Goal: Task Accomplishment & Management: Manage account settings

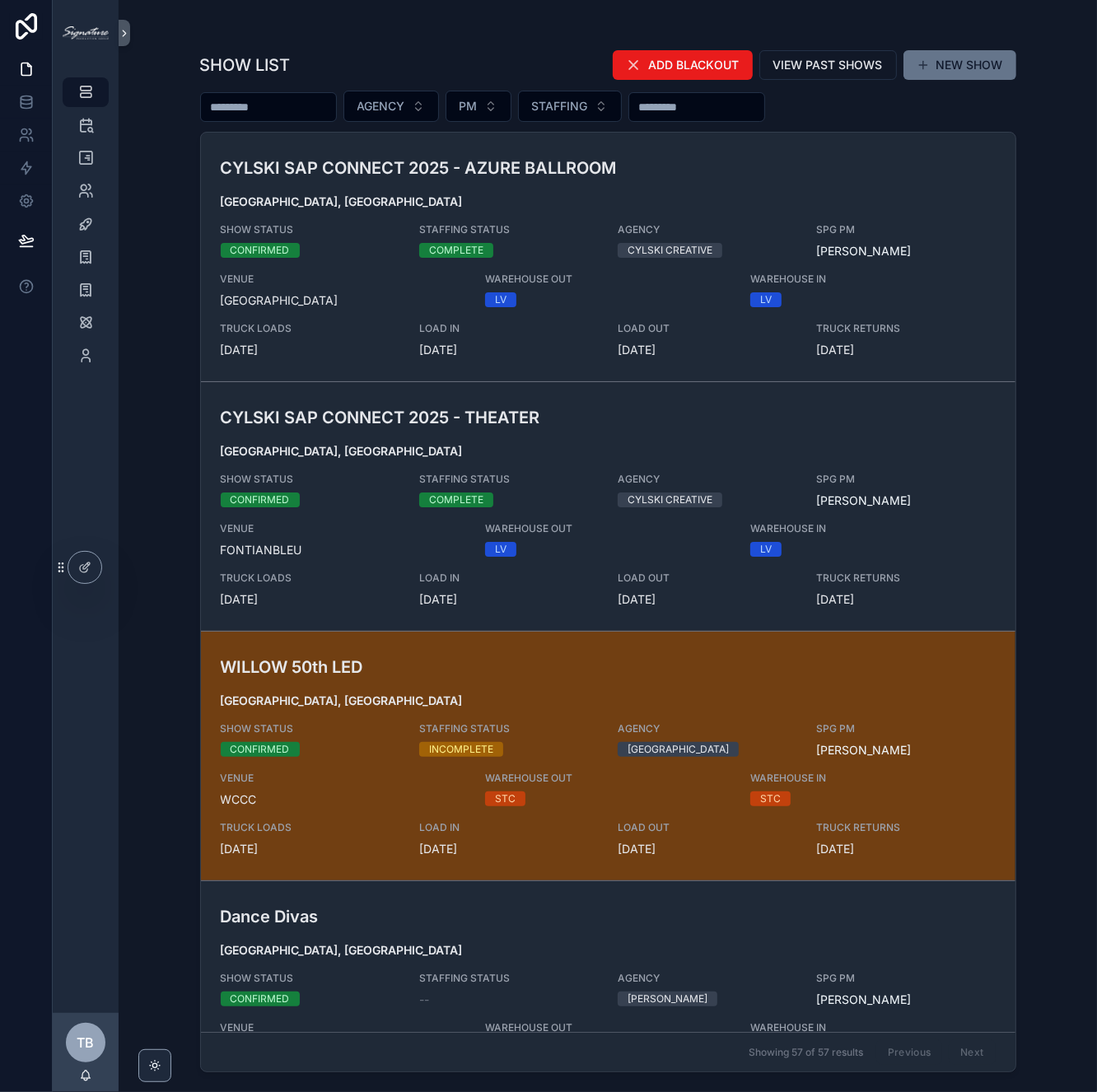
click at [317, 100] on input "scrollable content" at bounding box center [268, 107] width 135 height 23
type input "********"
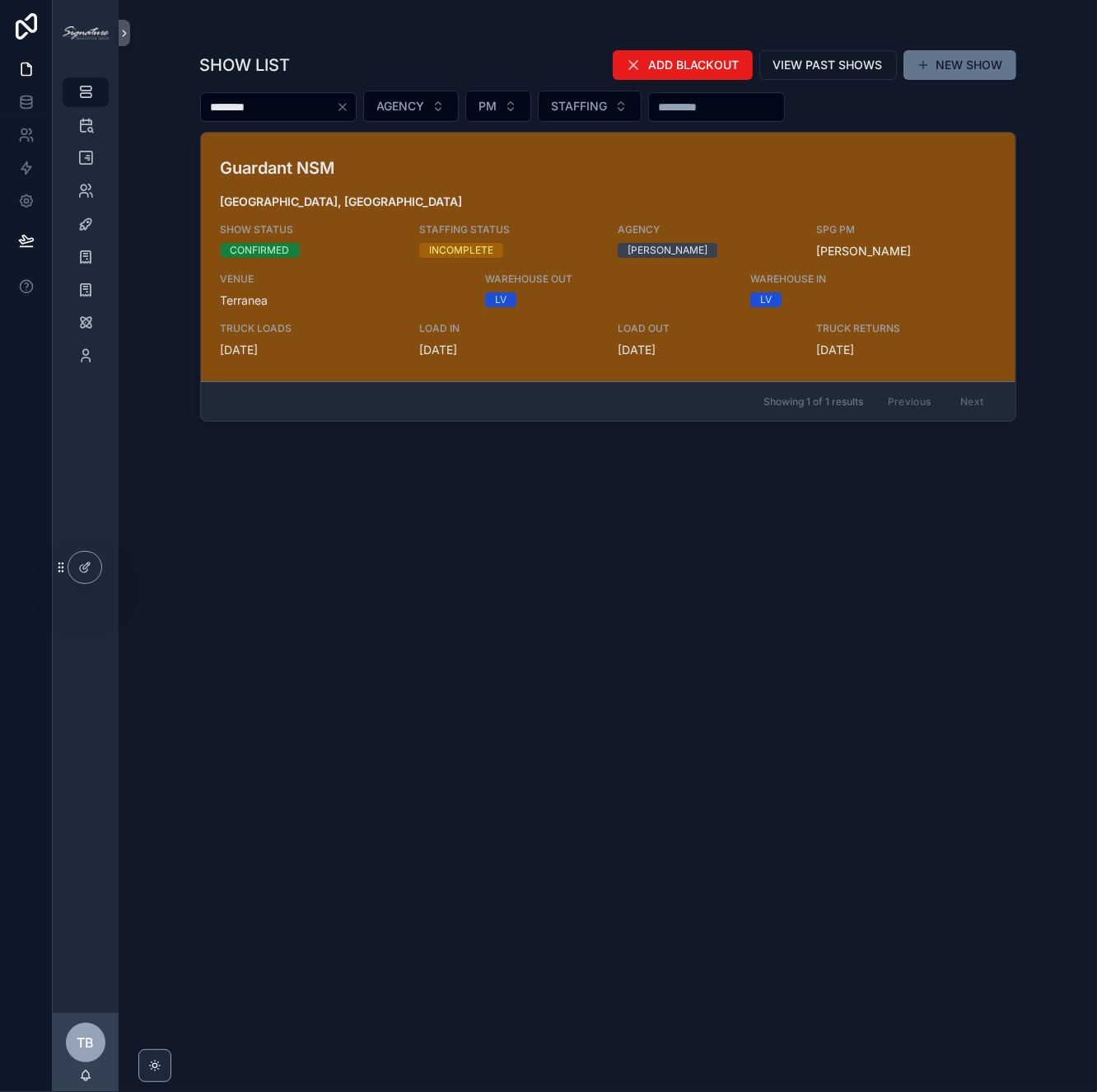
click at [463, 180] on div "Guardant NSM [GEOGRAPHIC_DATA], [GEOGRAPHIC_DATA] SHOW STATUS CONFIRMED STAFFIN…" at bounding box center [608, 256] width 775 height 203
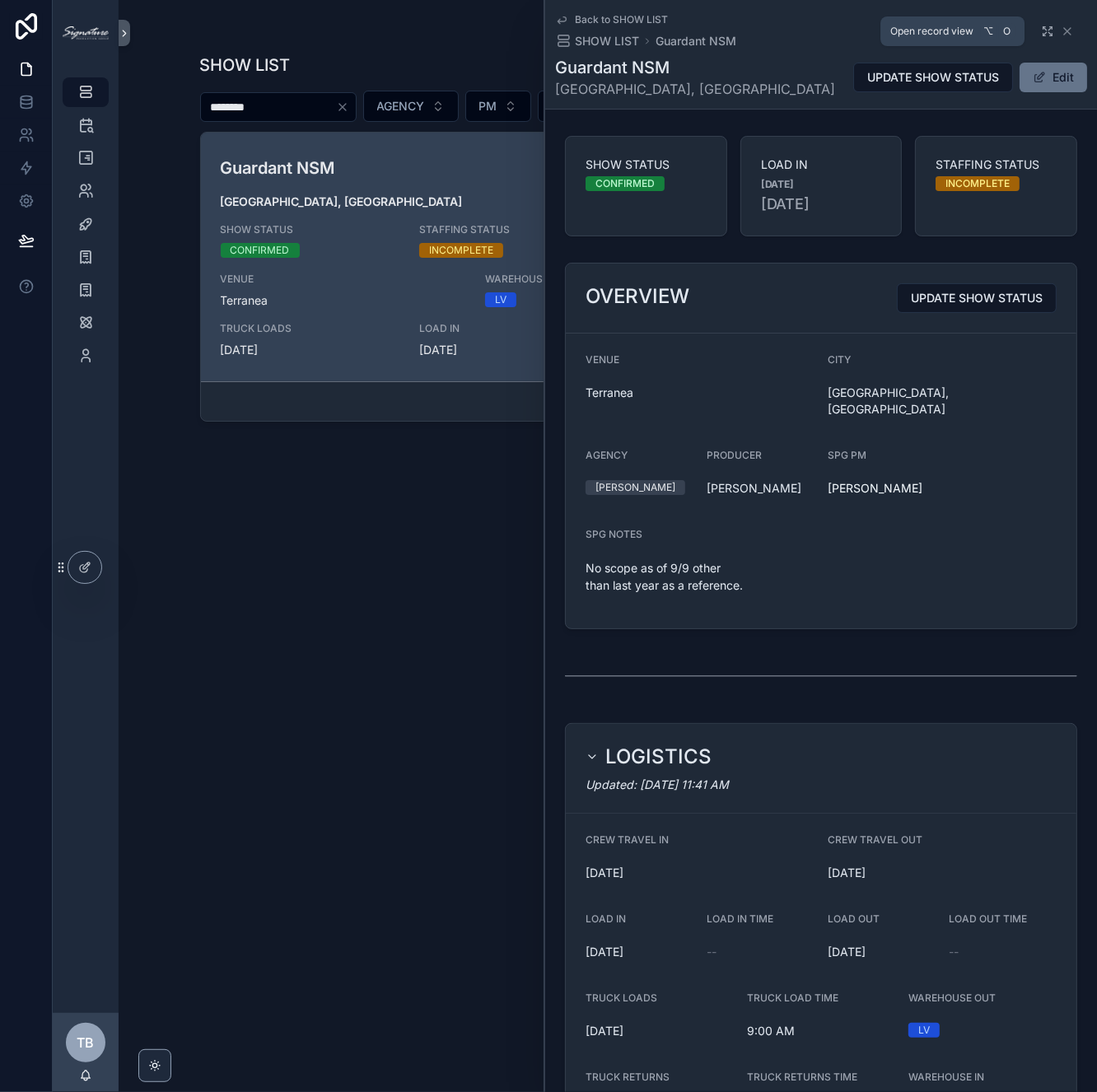
click at [1049, 35] on icon "scrollable content" at bounding box center [1050, 34] width 3 height 3
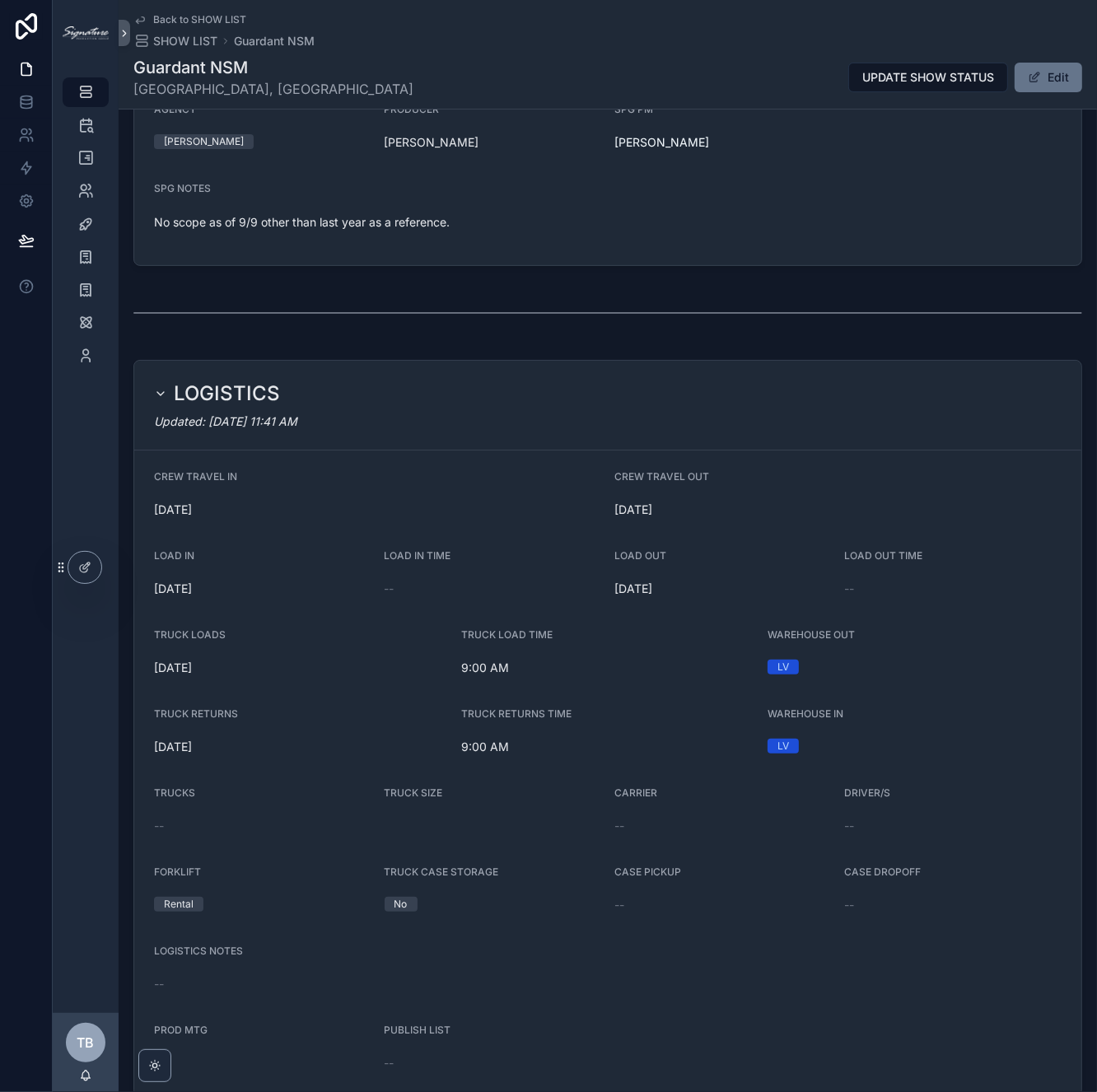
scroll to position [779, 0]
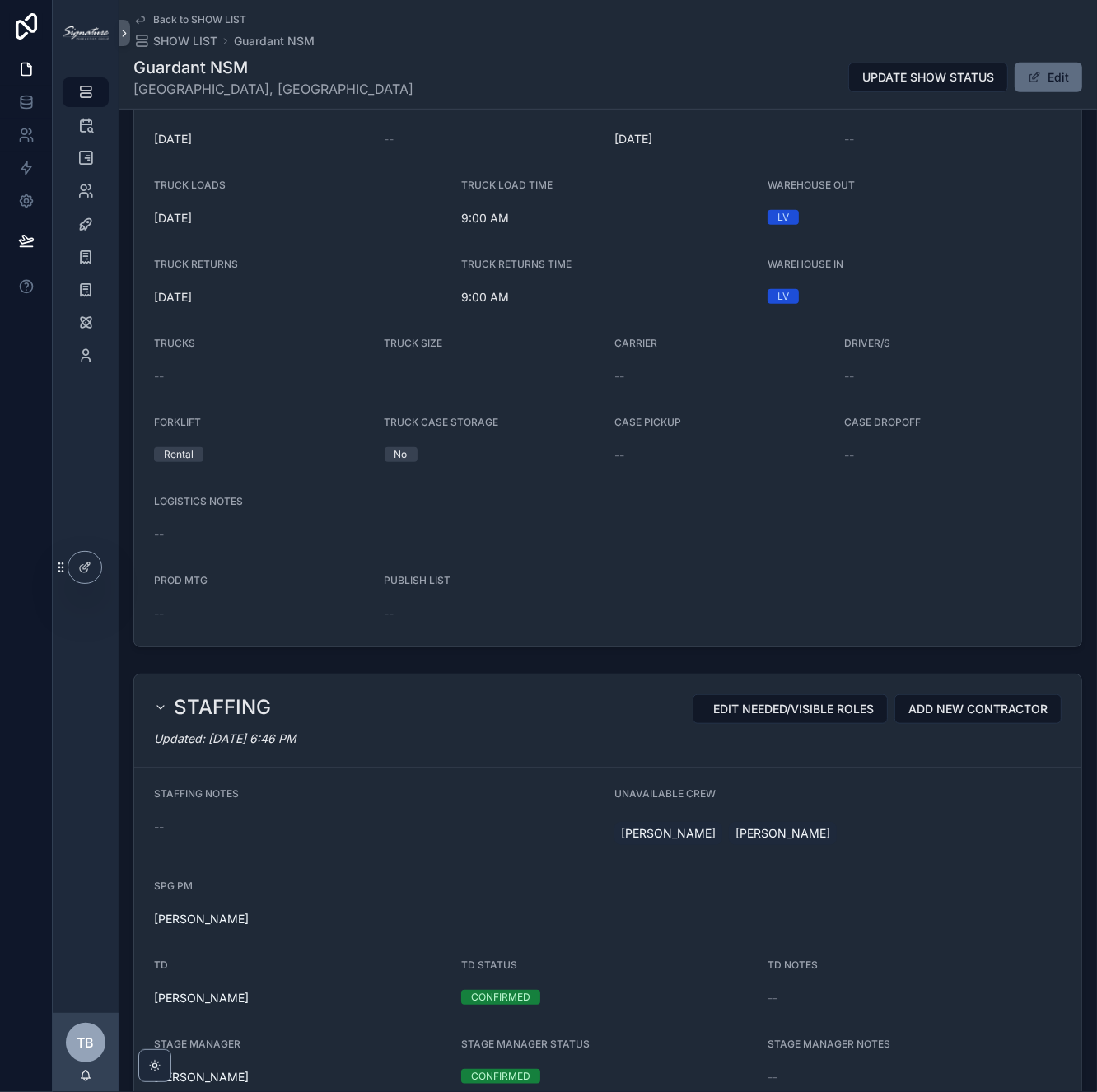
click at [1061, 81] on button "Edit" at bounding box center [1049, 77] width 68 height 30
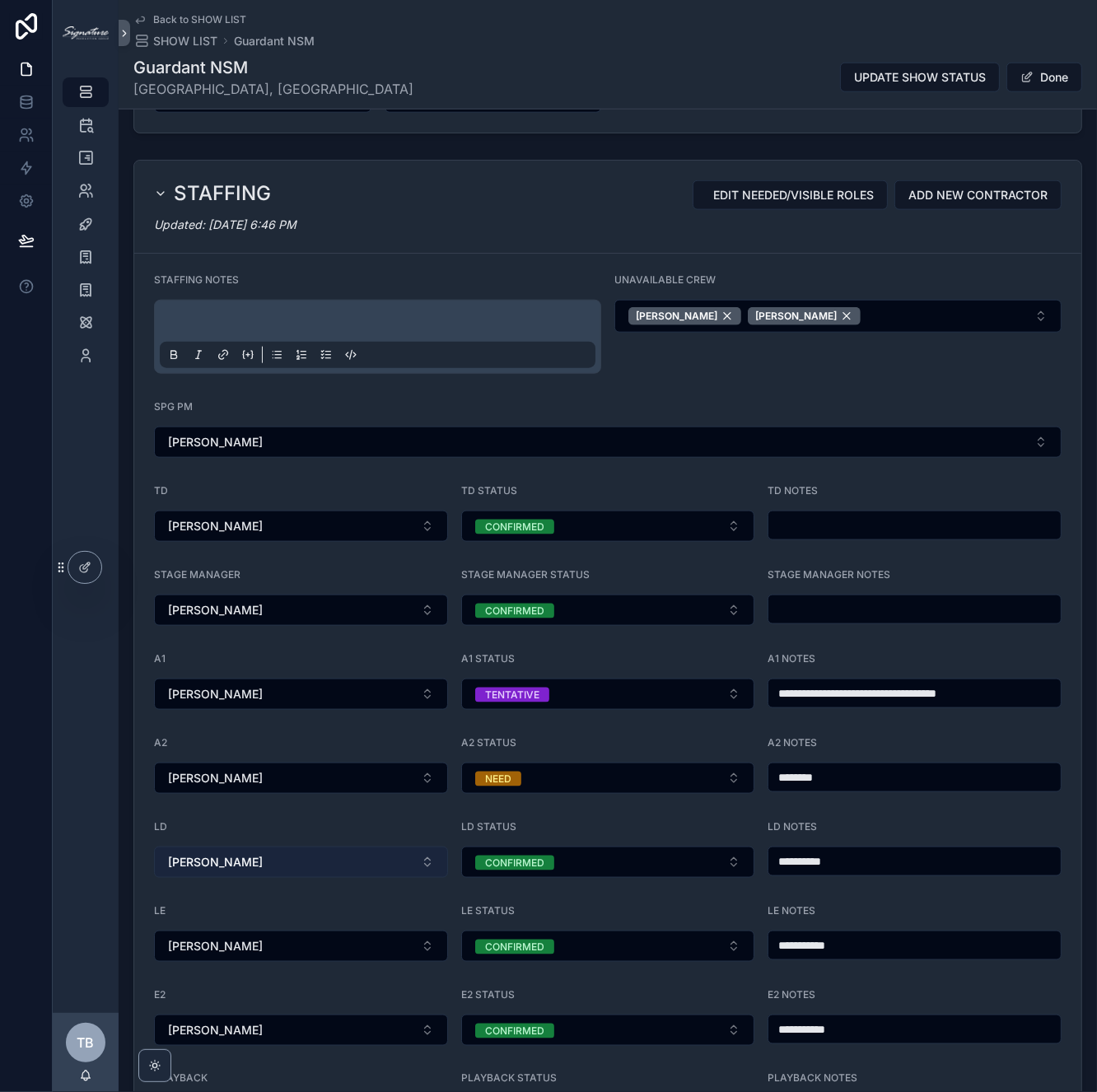
scroll to position [1456, 0]
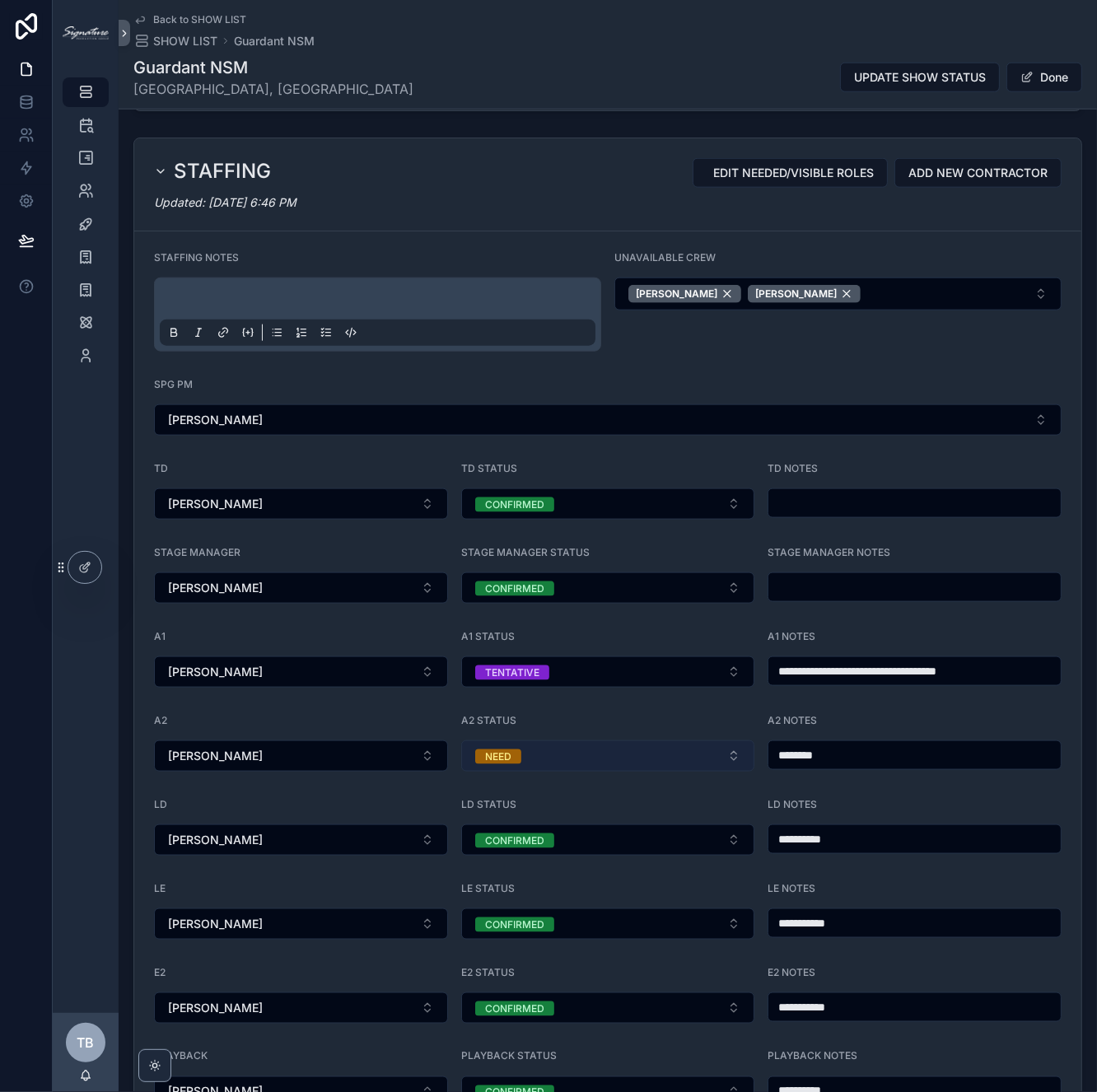
click at [539, 740] on button "NEED" at bounding box center [608, 756] width 294 height 31
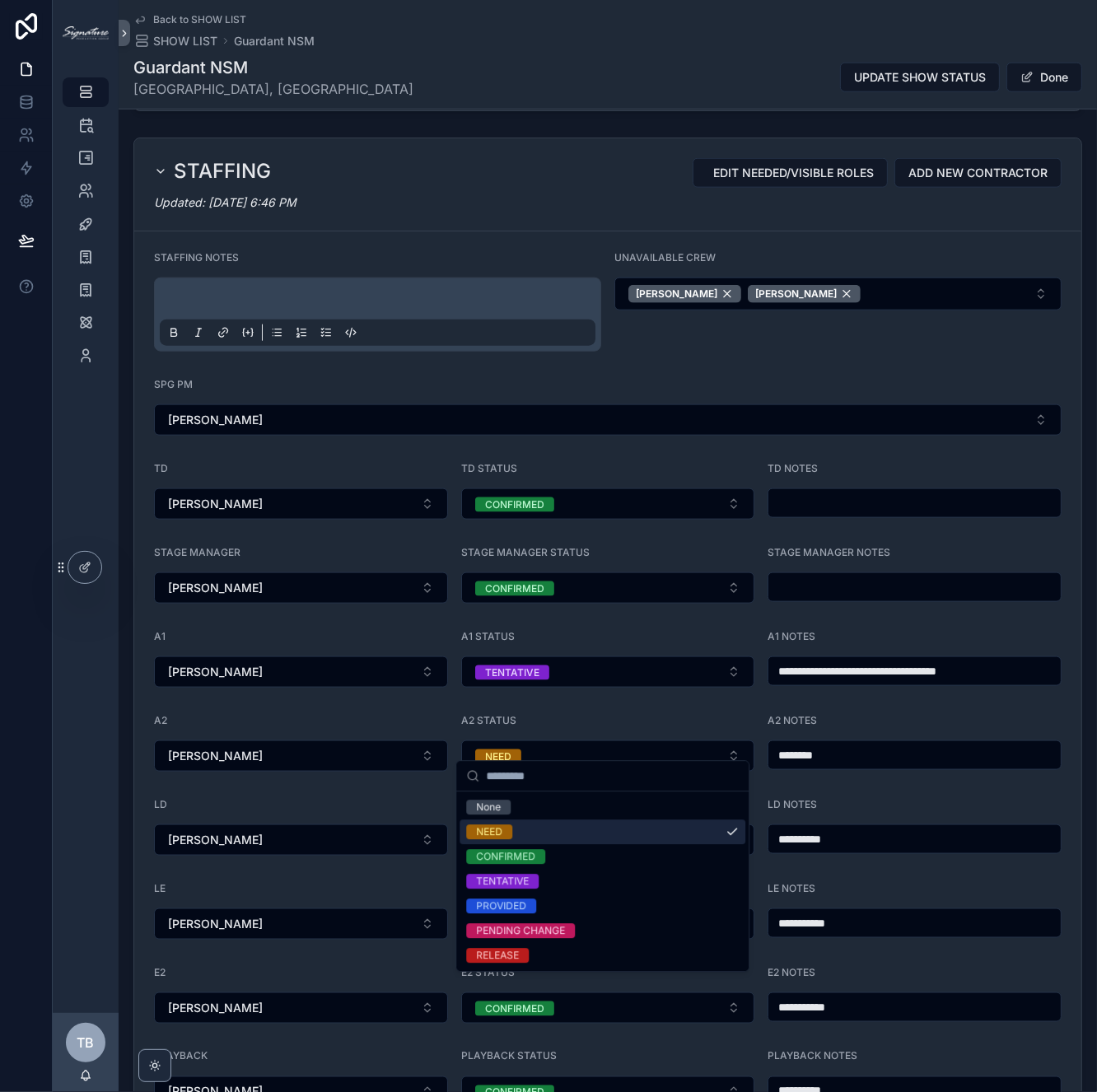
click at [525, 830] on div "NEED" at bounding box center [602, 831] width 286 height 25
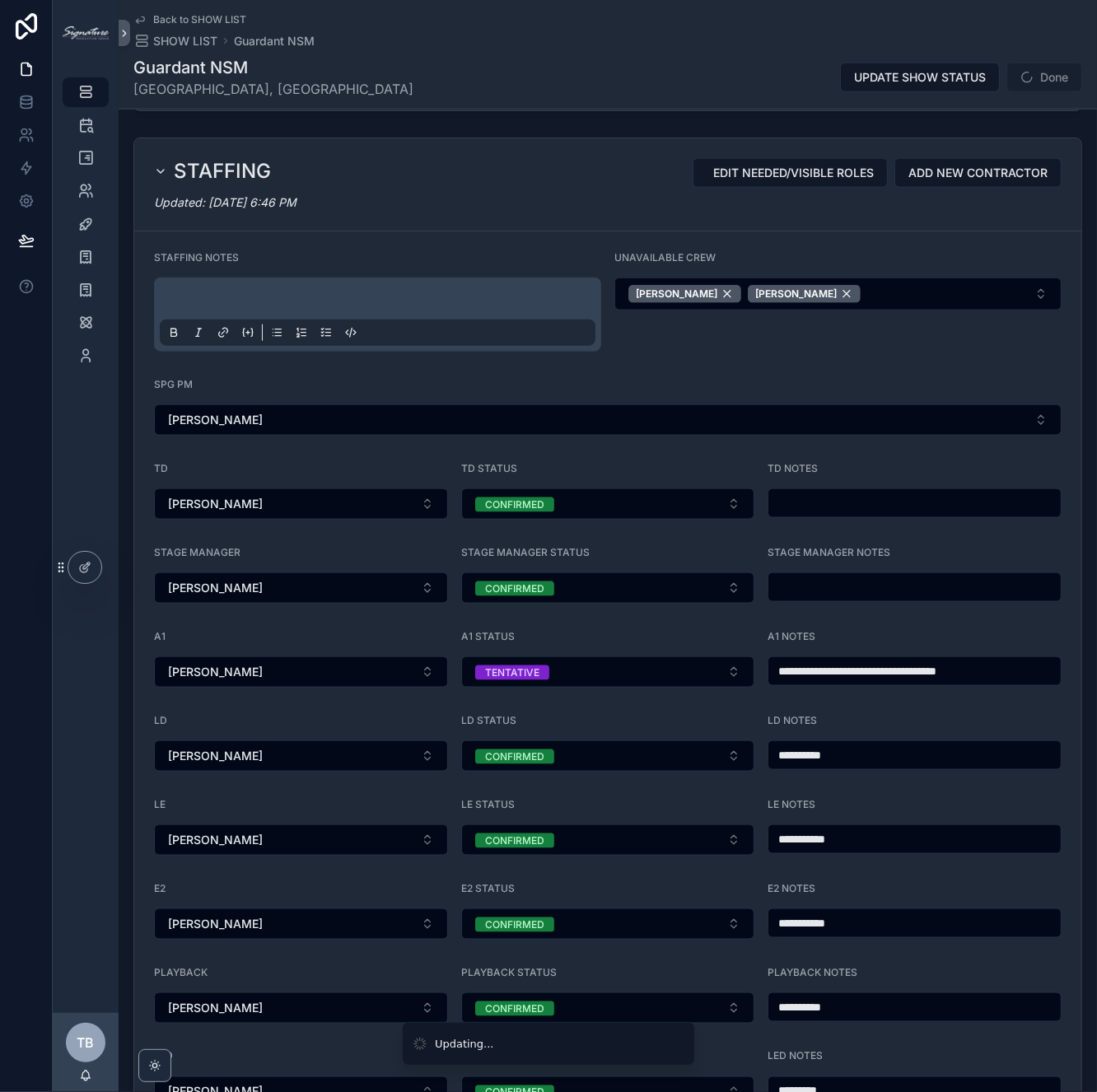
click at [824, 746] on input "**********" at bounding box center [914, 755] width 292 height 23
click at [617, 714] on div "LD STATUS" at bounding box center [608, 723] width 294 height 20
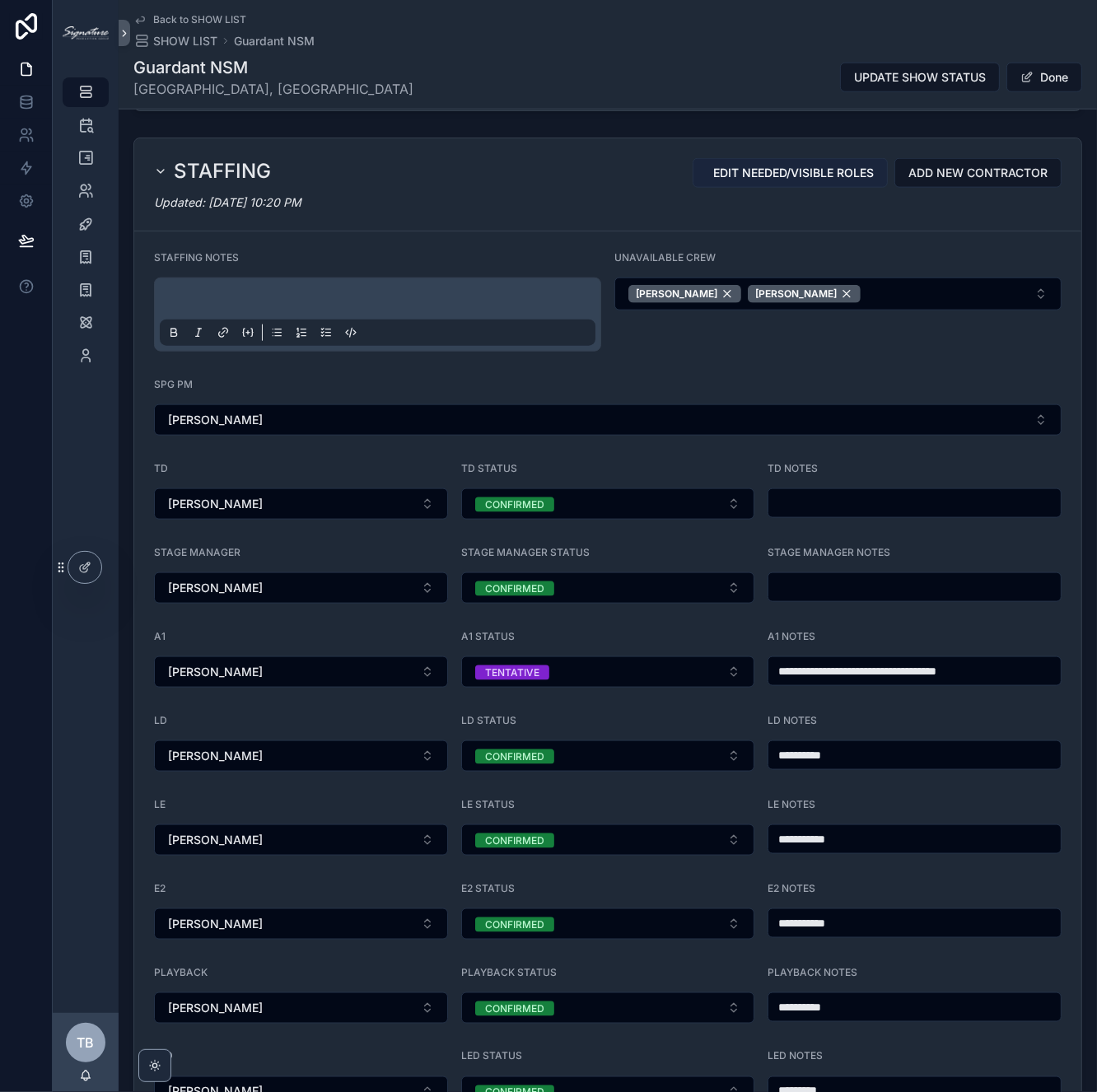
click at [840, 166] on span "EDIT NEEDED/VISIBLE ROLES" at bounding box center [793, 172] width 160 height 16
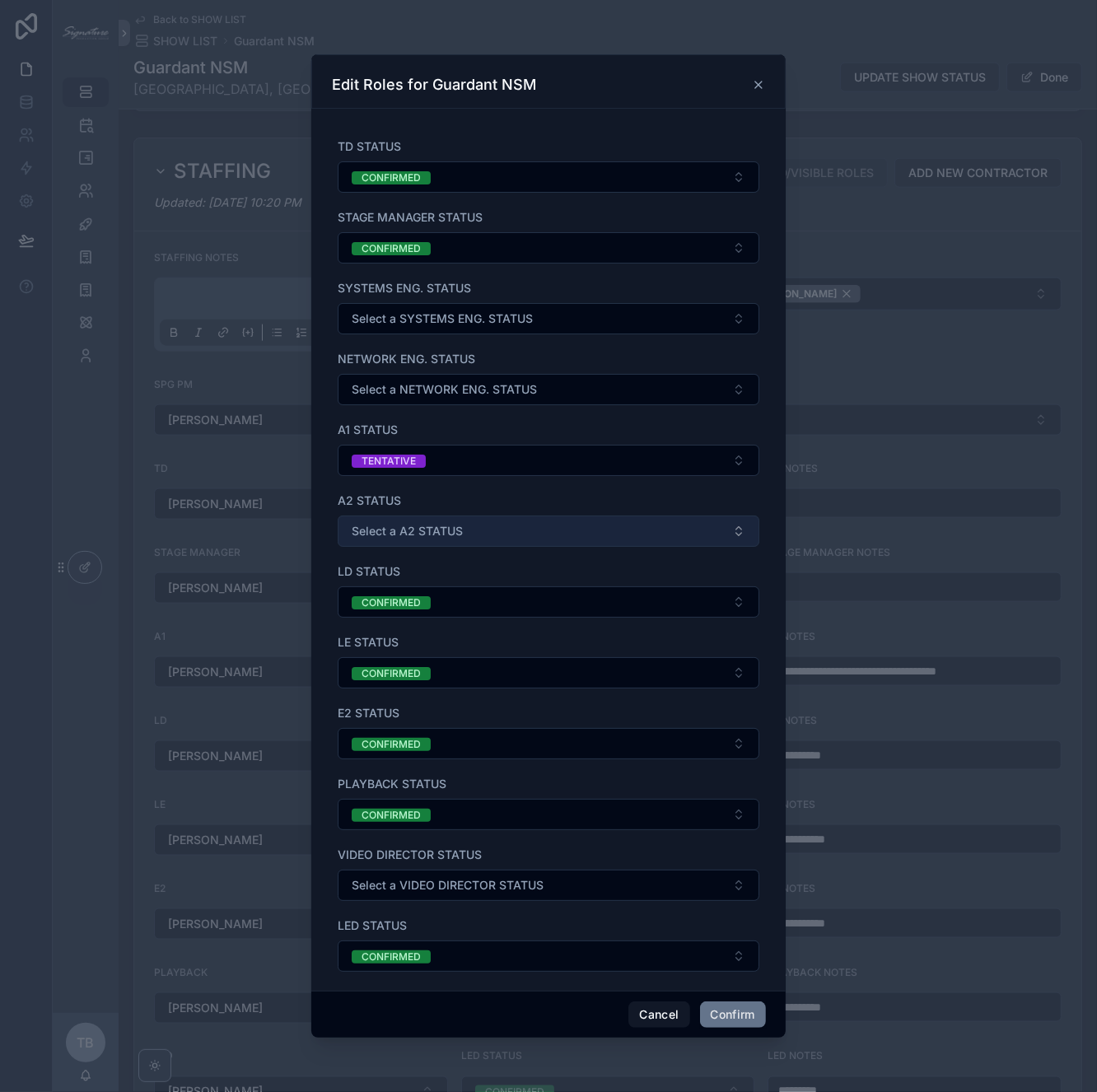
click at [435, 527] on span "Select a A2 STATUS" at bounding box center [407, 531] width 111 height 16
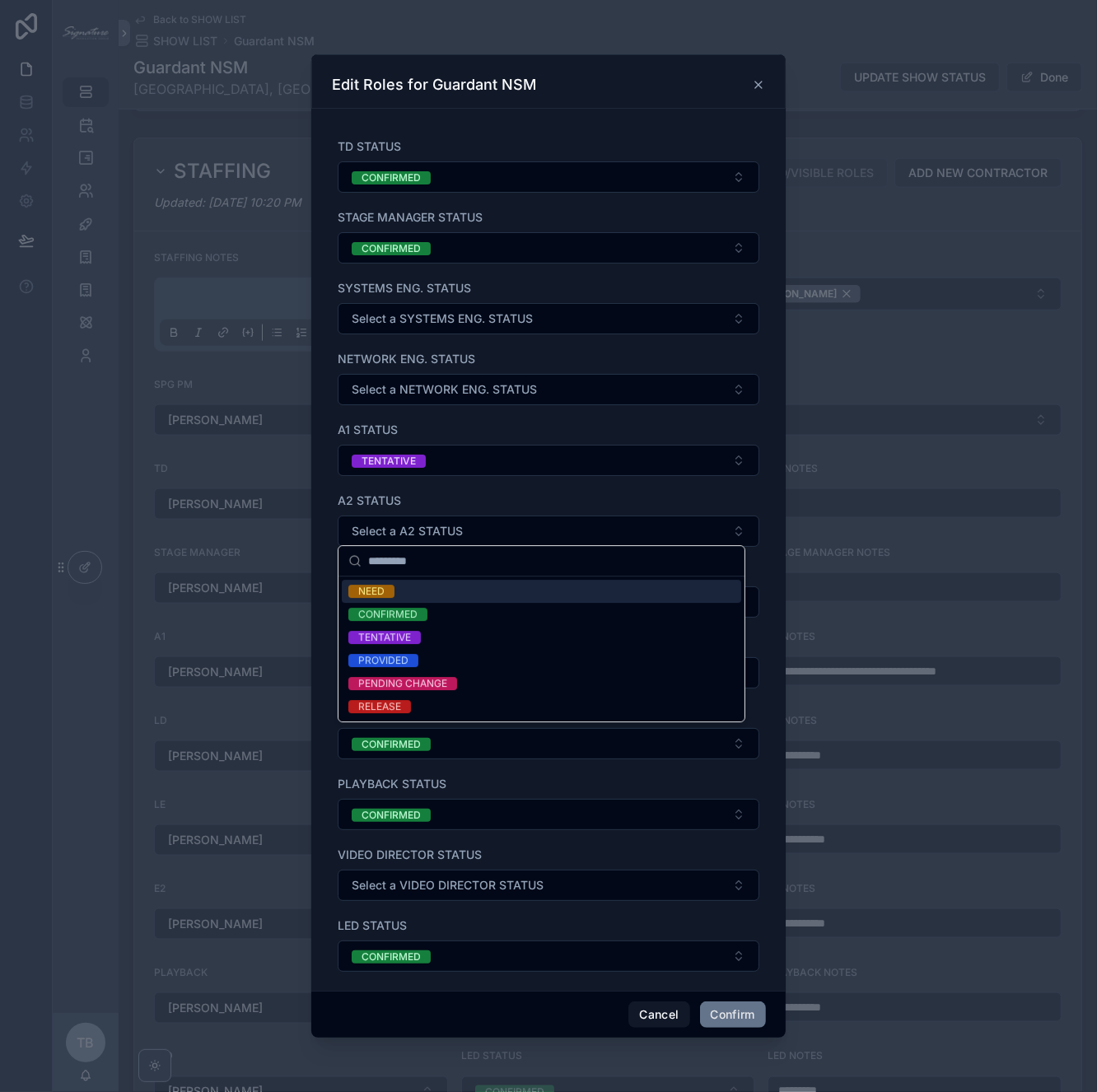
click at [431, 586] on div "NEED" at bounding box center [541, 591] width 399 height 23
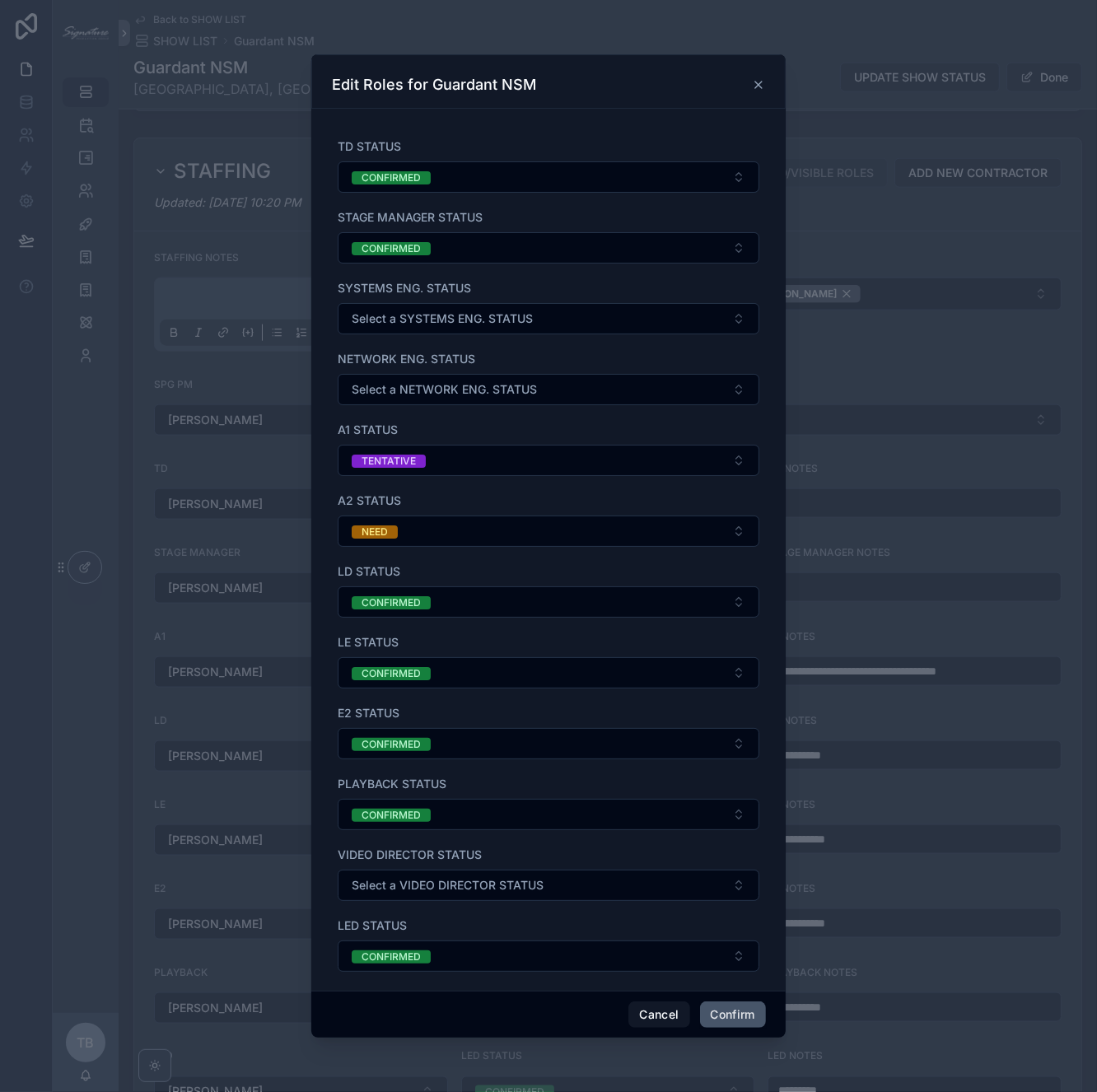
click at [720, 1009] on button "Confirm" at bounding box center [733, 1014] width 66 height 26
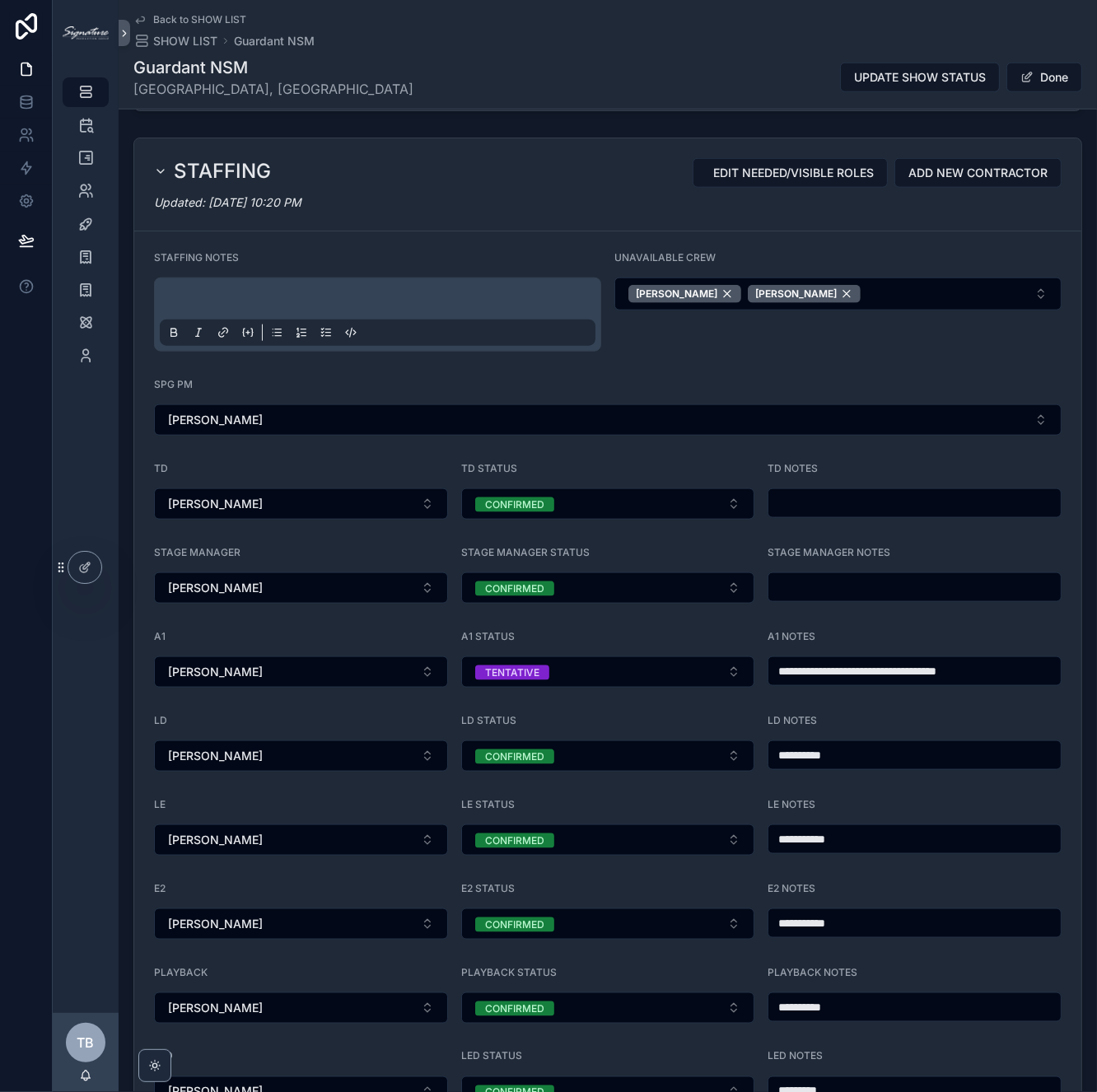
click at [752, 90] on div "Guardant NSM [GEOGRAPHIC_DATA], [GEOGRAPHIC_DATA] UPDATE SHOW STATUS Done" at bounding box center [607, 77] width 948 height 42
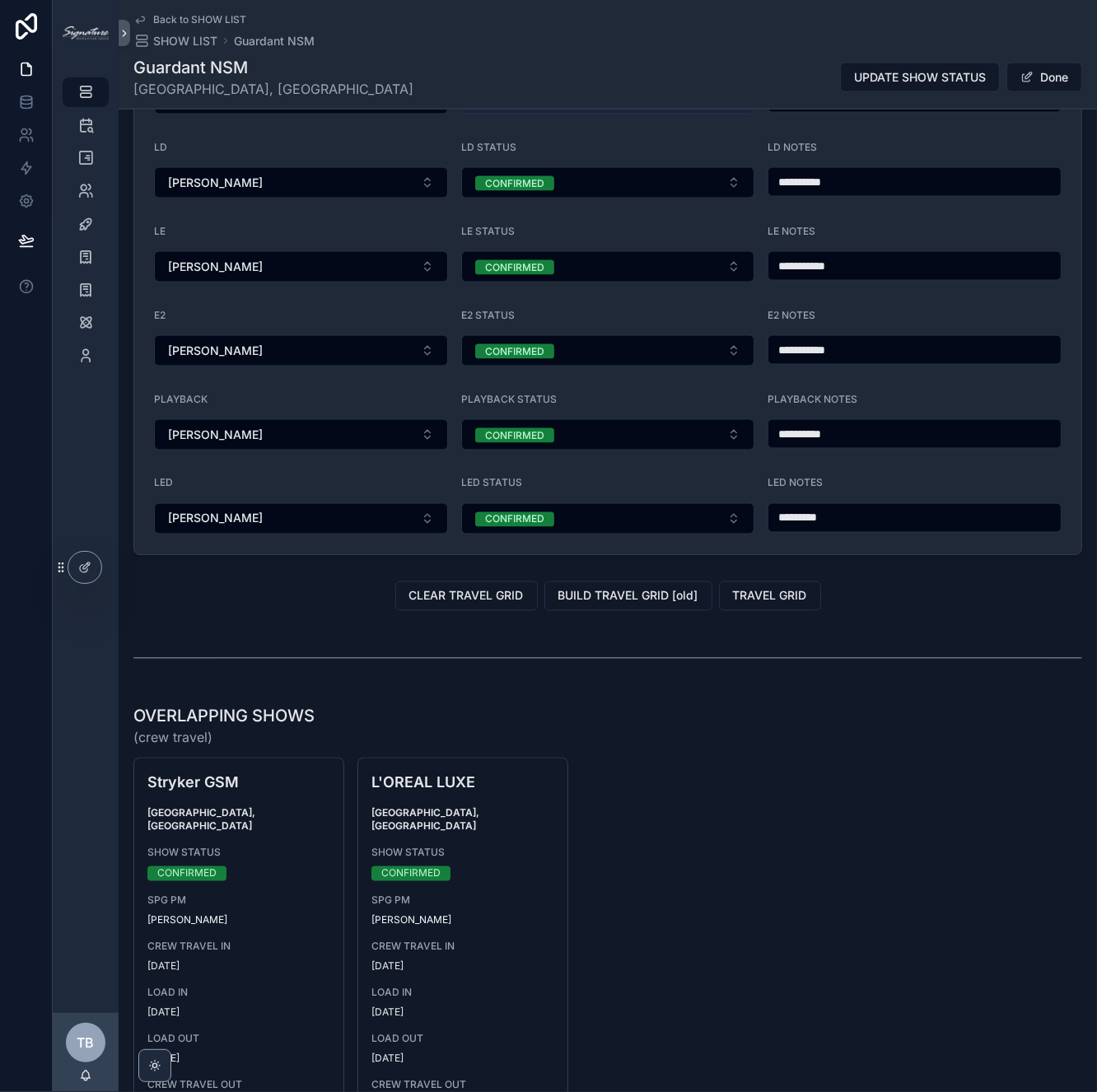
scroll to position [1596, 0]
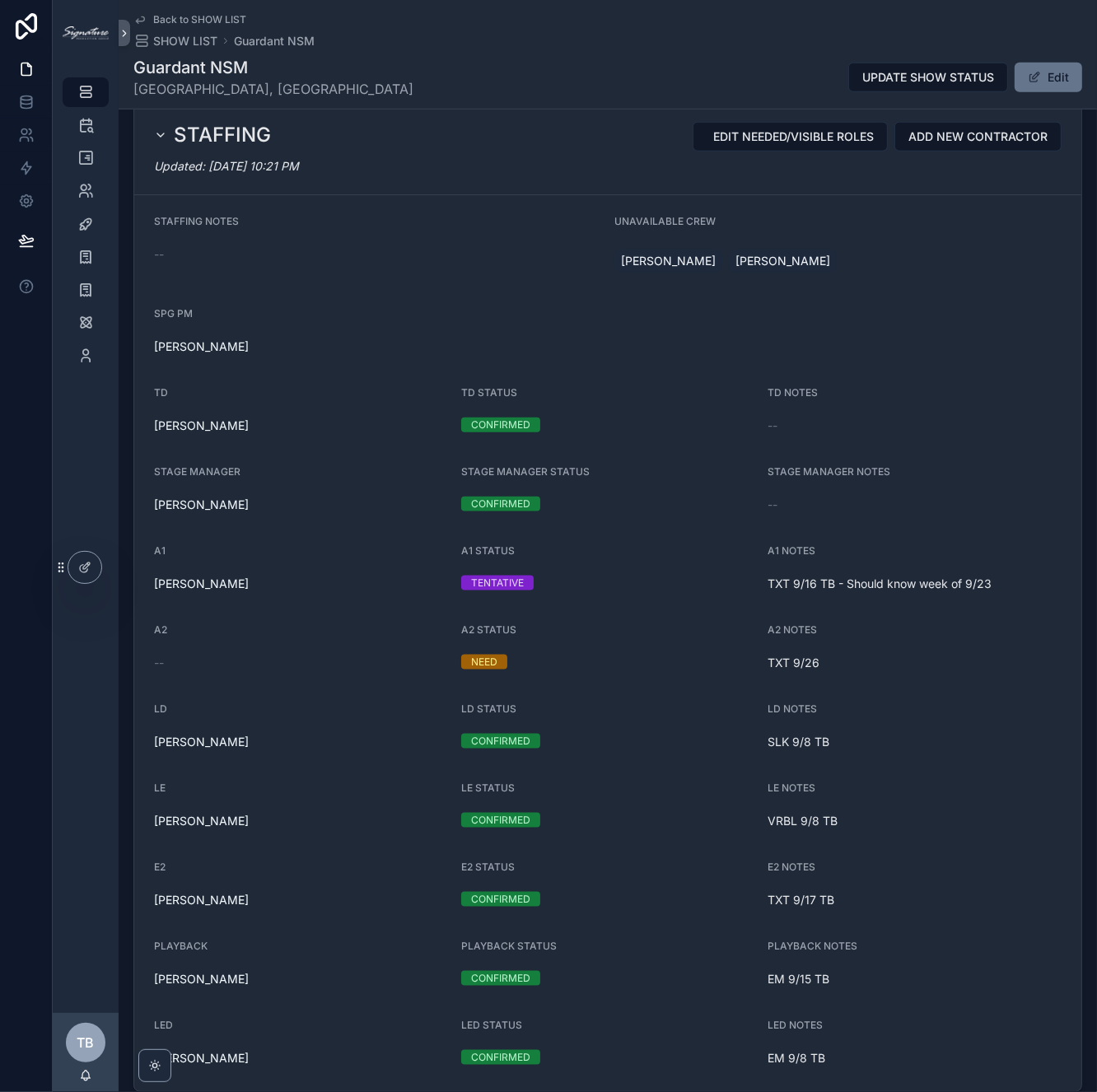
scroll to position [1345, 0]
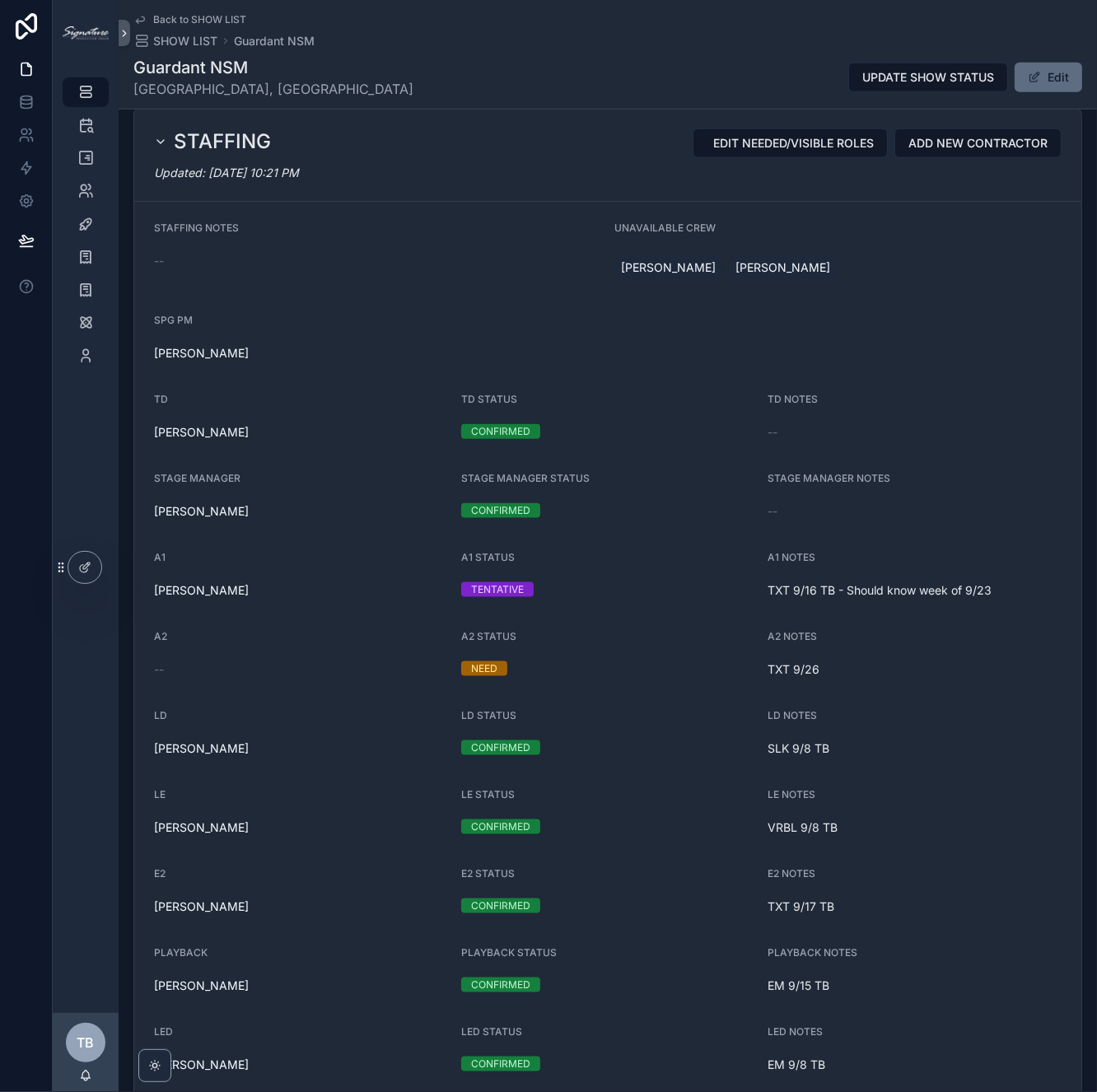
click at [1041, 77] on button "Edit" at bounding box center [1049, 77] width 68 height 30
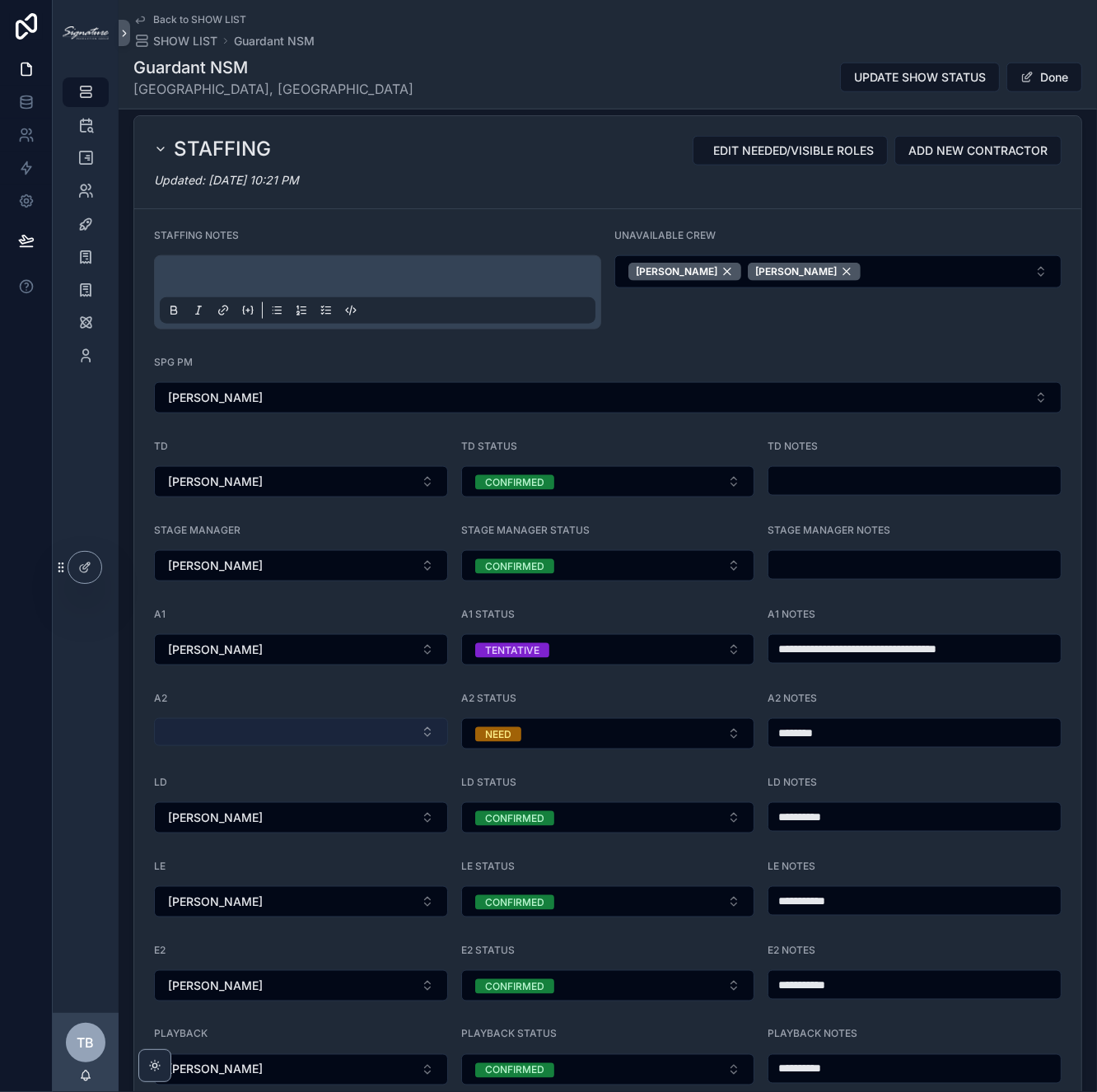
click at [311, 724] on button "Select Button" at bounding box center [301, 732] width 294 height 28
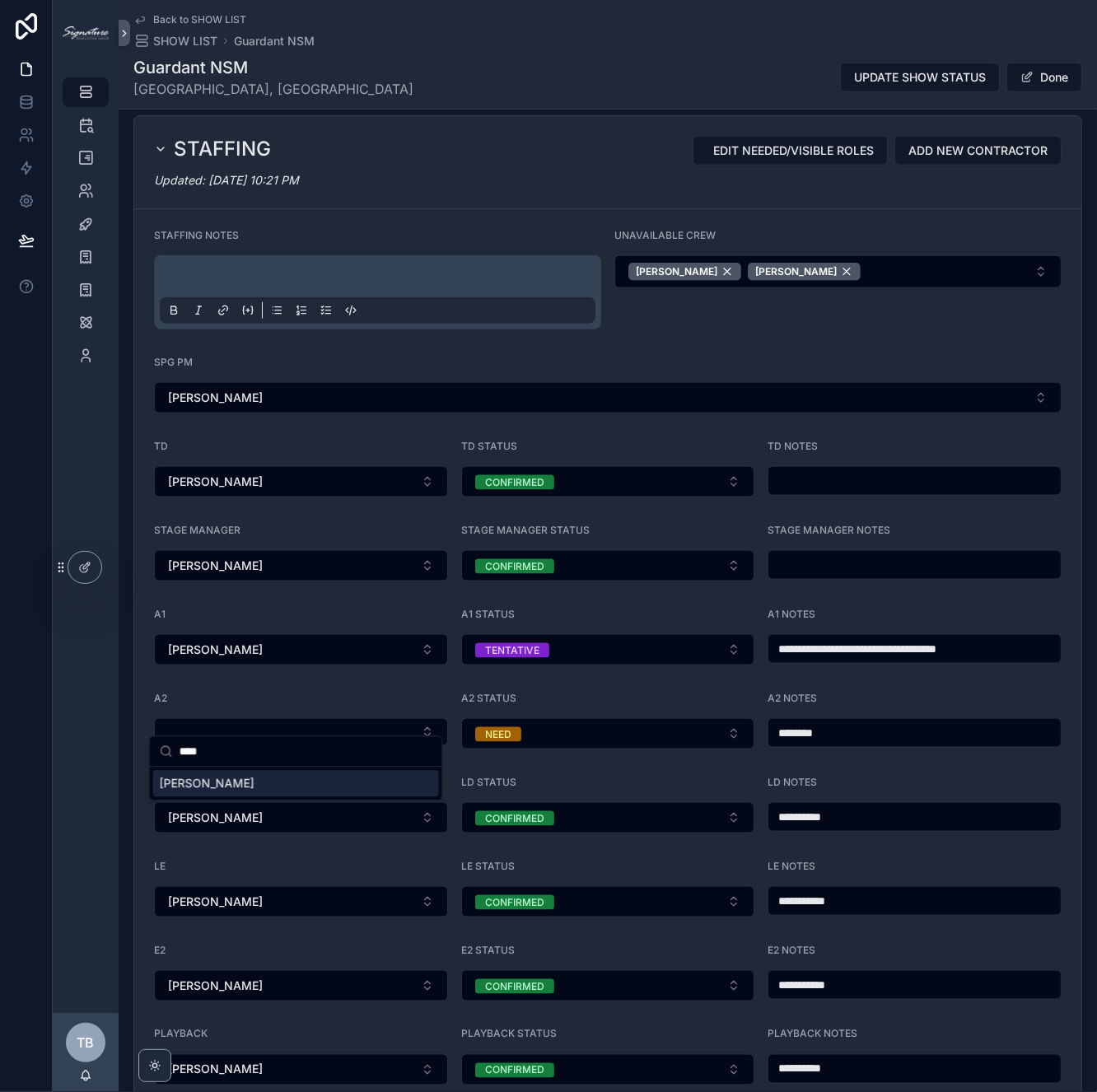
type input "****"
click at [217, 785] on span "[PERSON_NAME]" at bounding box center [207, 783] width 95 height 16
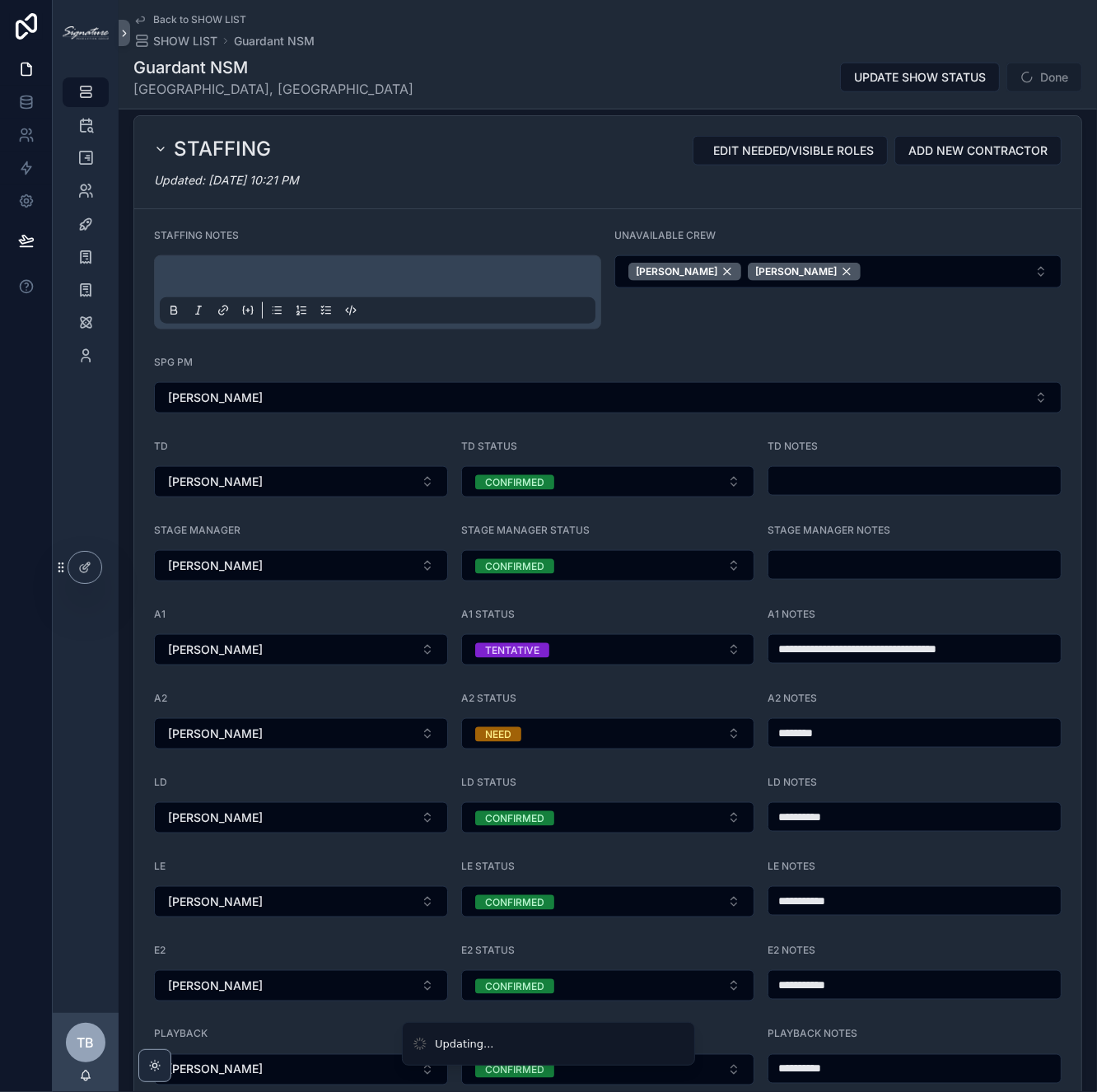
click at [860, 722] on input "********" at bounding box center [914, 733] width 292 height 23
drag, startPoint x: 884, startPoint y: 718, endPoint x: 712, endPoint y: 710, distance: 172.2
click at [712, 710] on form "**********" at bounding box center [607, 699] width 947 height 980
type input "**********"
click at [1025, 83] on span "scrollable content" at bounding box center [1027, 77] width 14 height 14
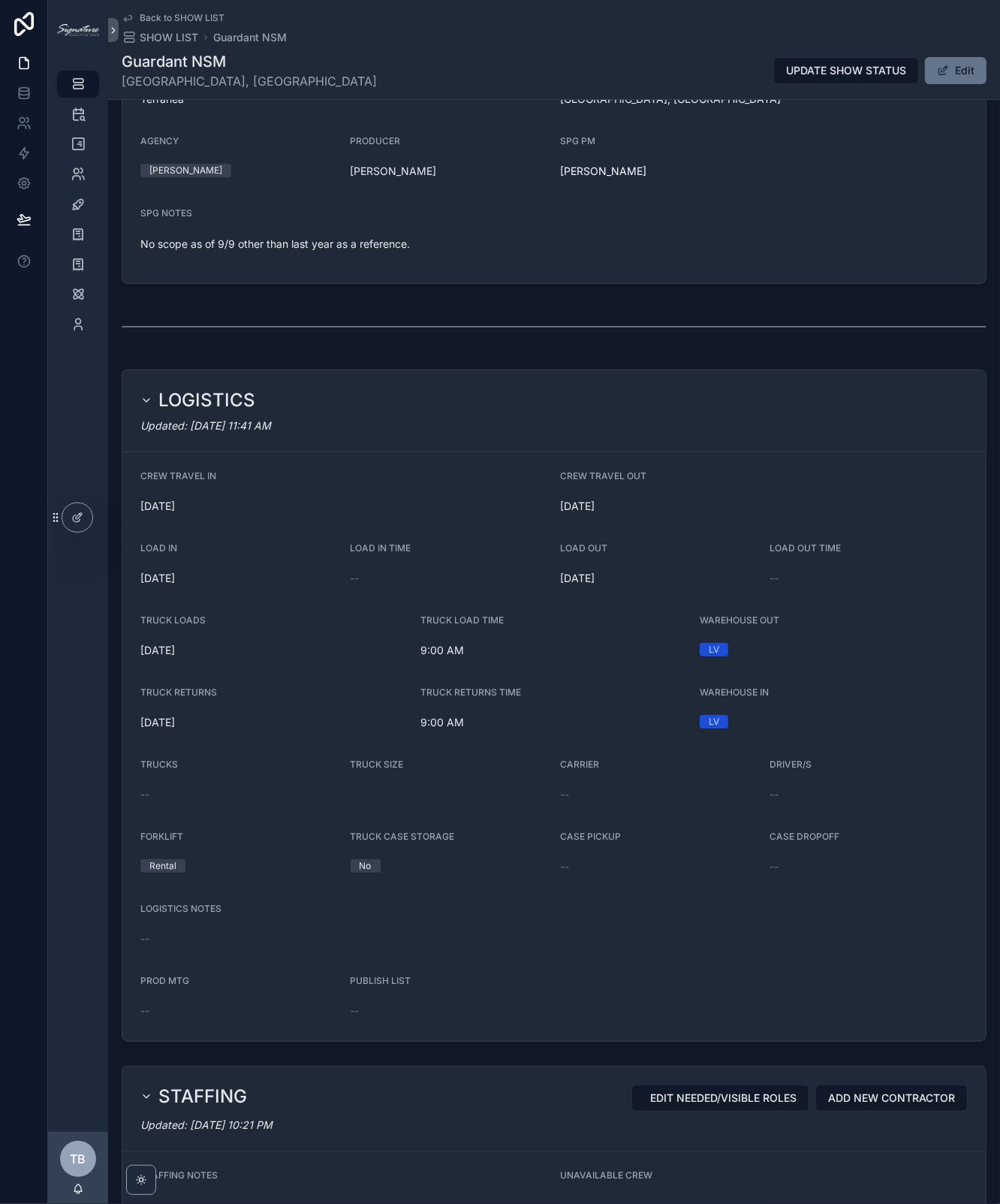
scroll to position [0, 0]
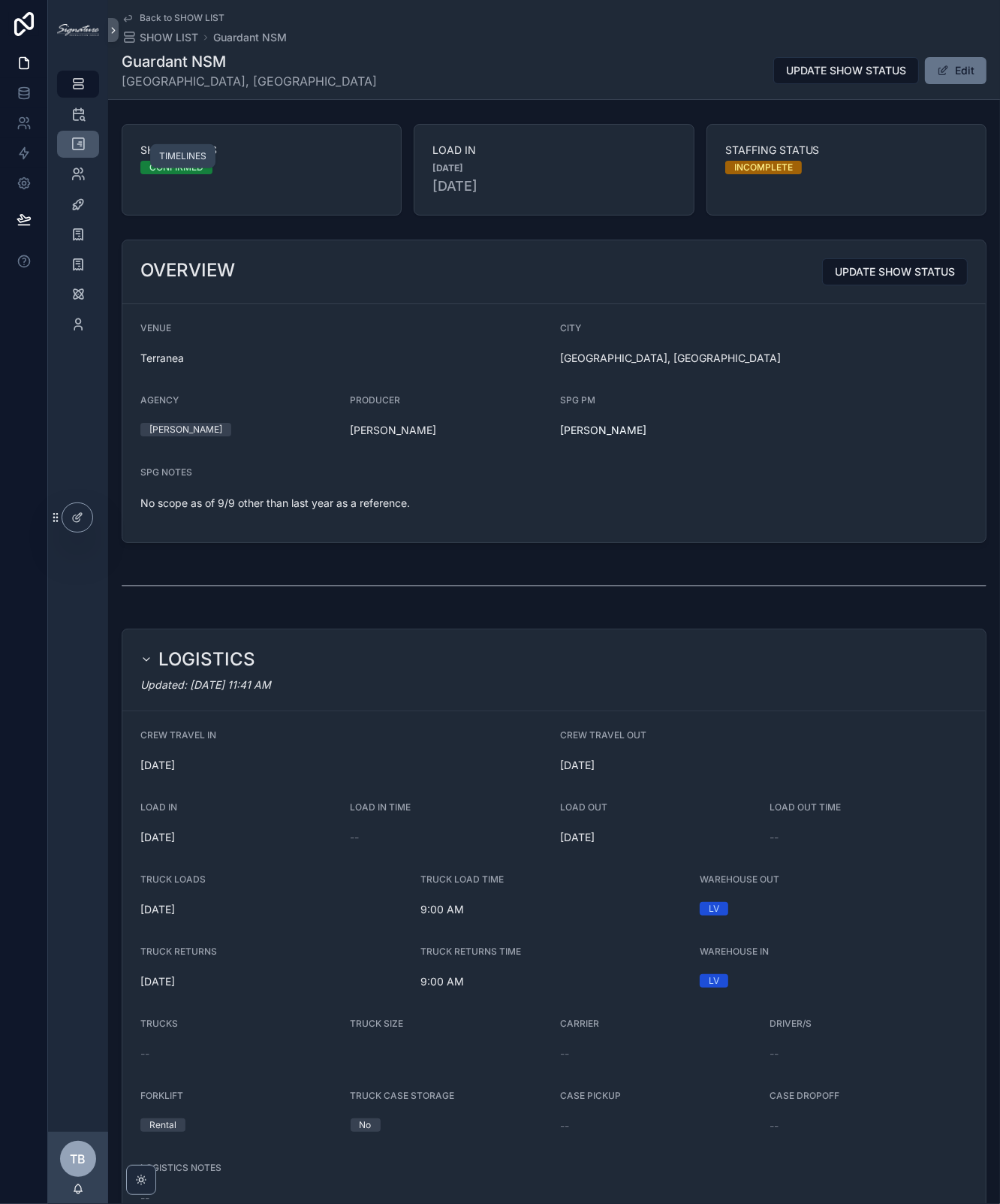
click at [67, 156] on link "TIMELINES" at bounding box center [78, 144] width 42 height 27
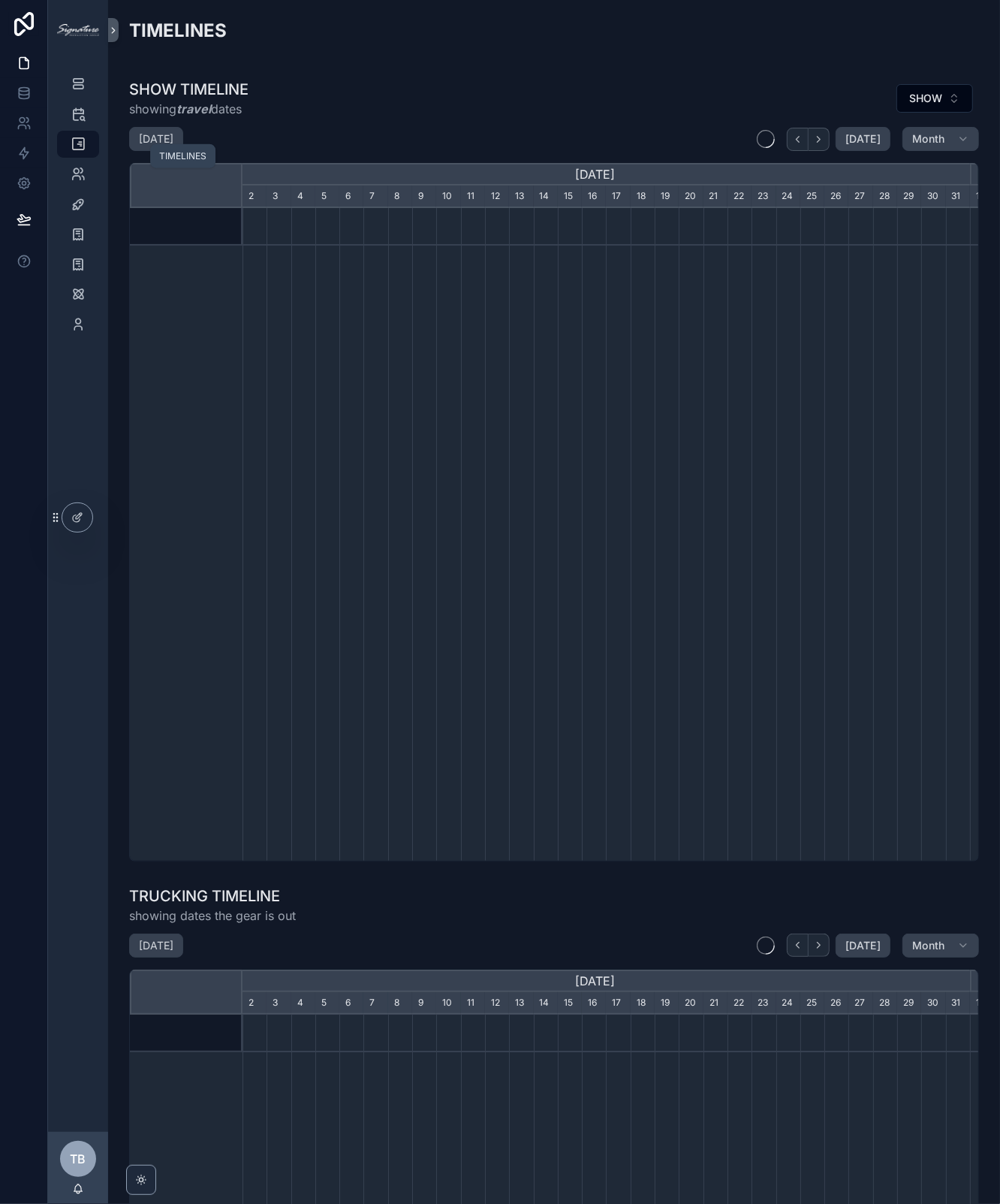
scroll to position [0, 727]
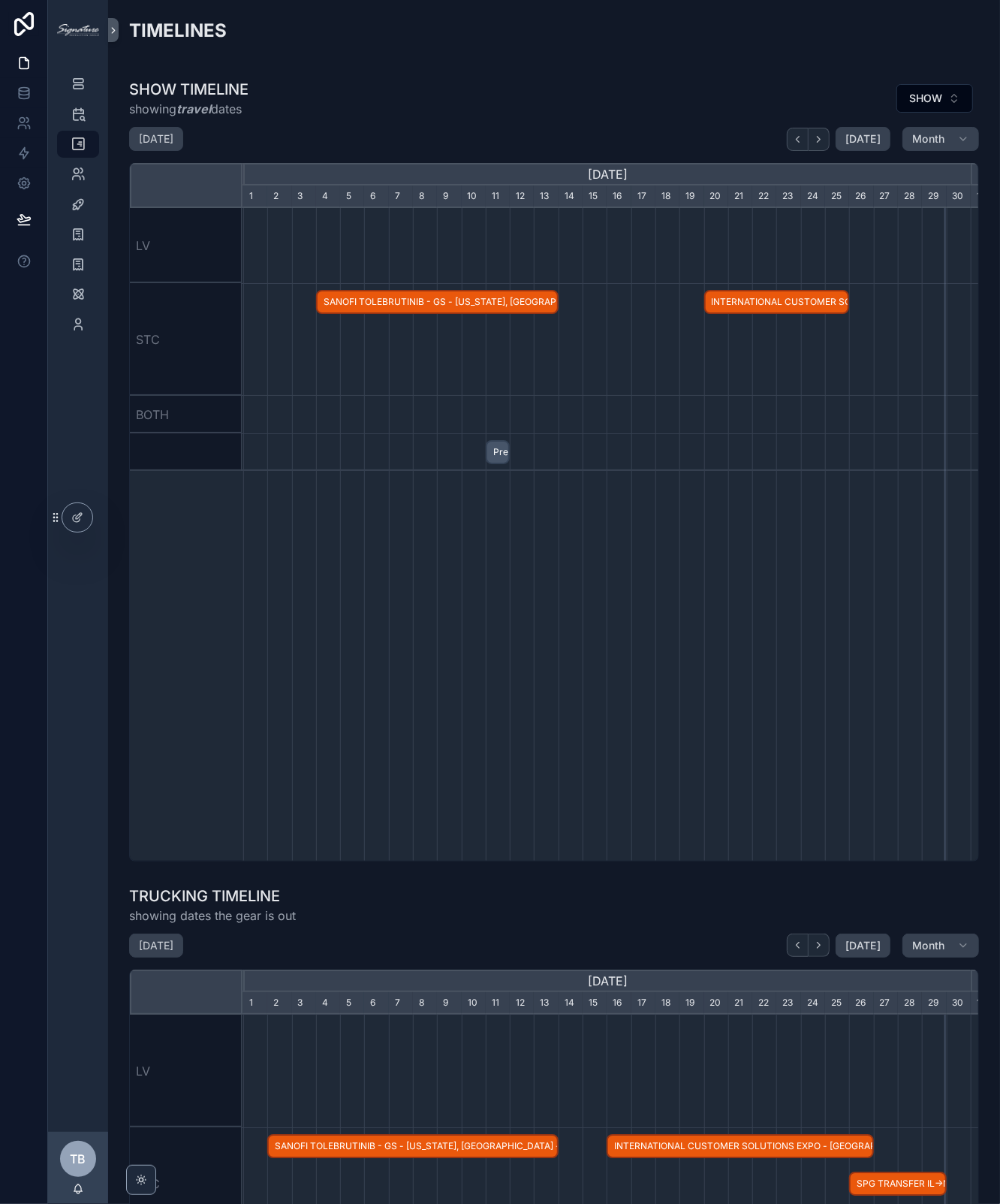
click at [826, 145] on div "Today" at bounding box center [838, 139] width 104 height 24
drag, startPoint x: 826, startPoint y: 145, endPoint x: 817, endPoint y: 142, distance: 9.5
click at [826, 144] on div "Today" at bounding box center [838, 139] width 104 height 24
click at [813, 141] on icon "scrollable content" at bounding box center [818, 139] width 12 height 12
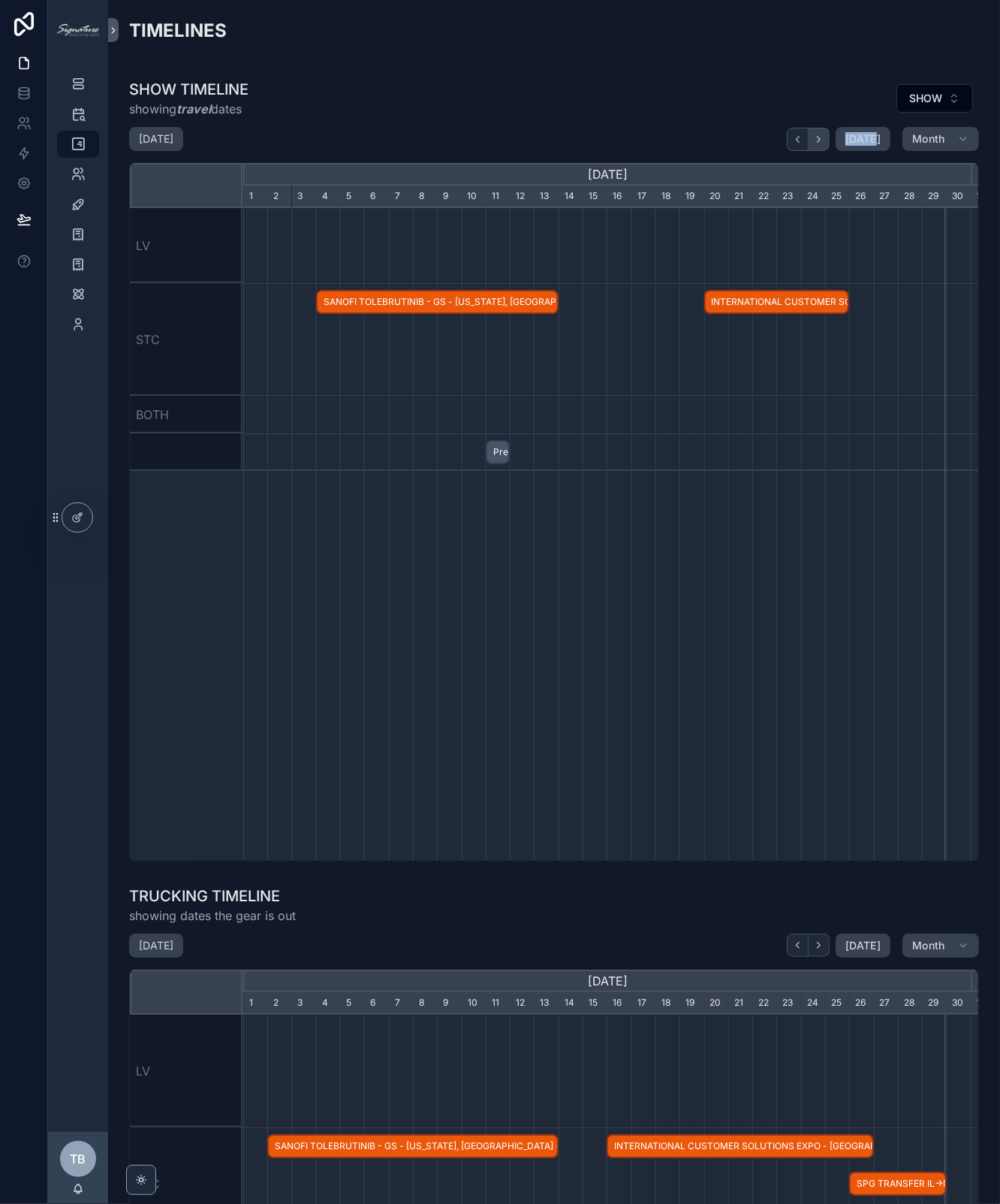
click at [813, 141] on icon "scrollable content" at bounding box center [818, 139] width 12 height 12
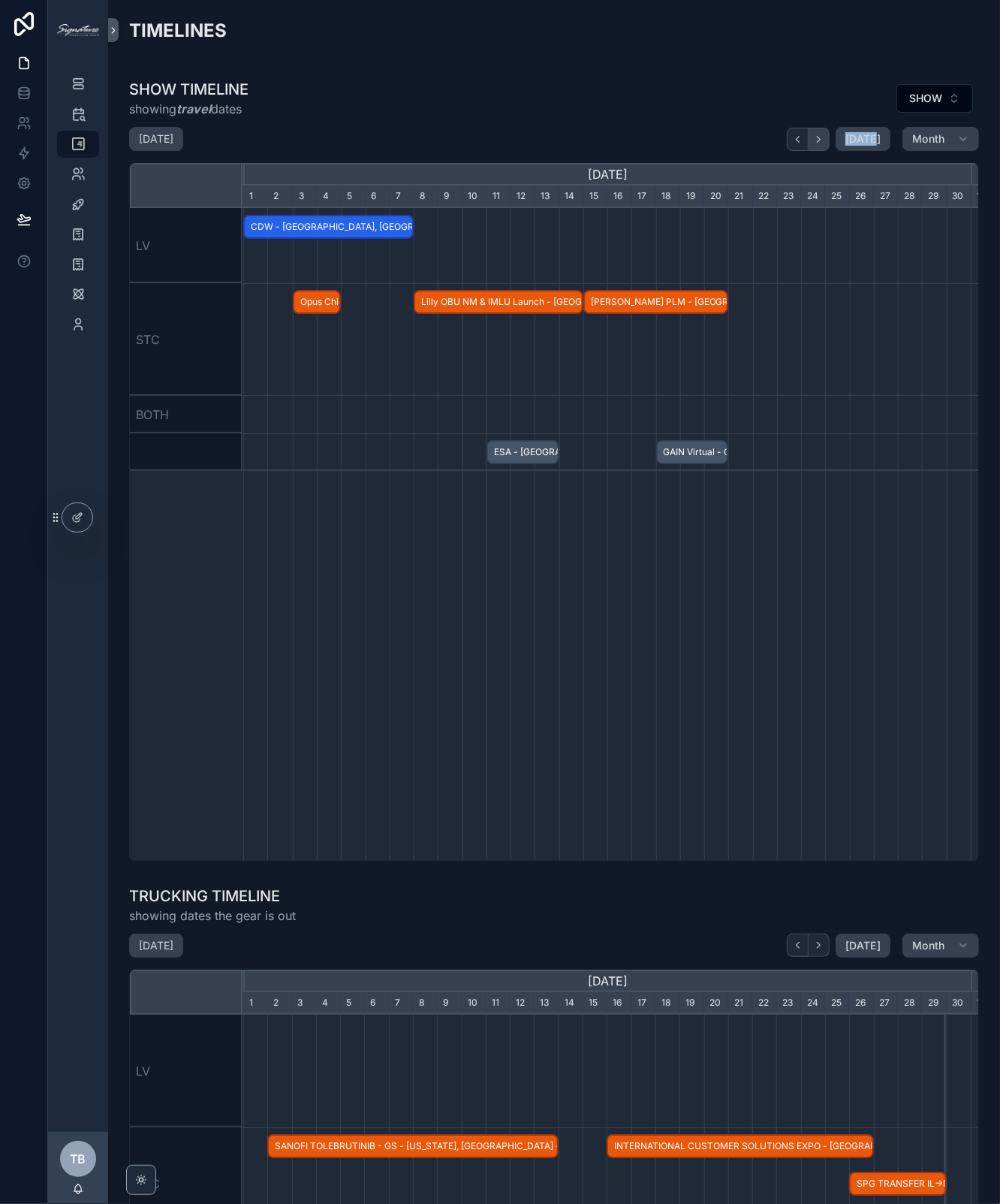
click at [813, 141] on icon "scrollable content" at bounding box center [818, 139] width 12 height 12
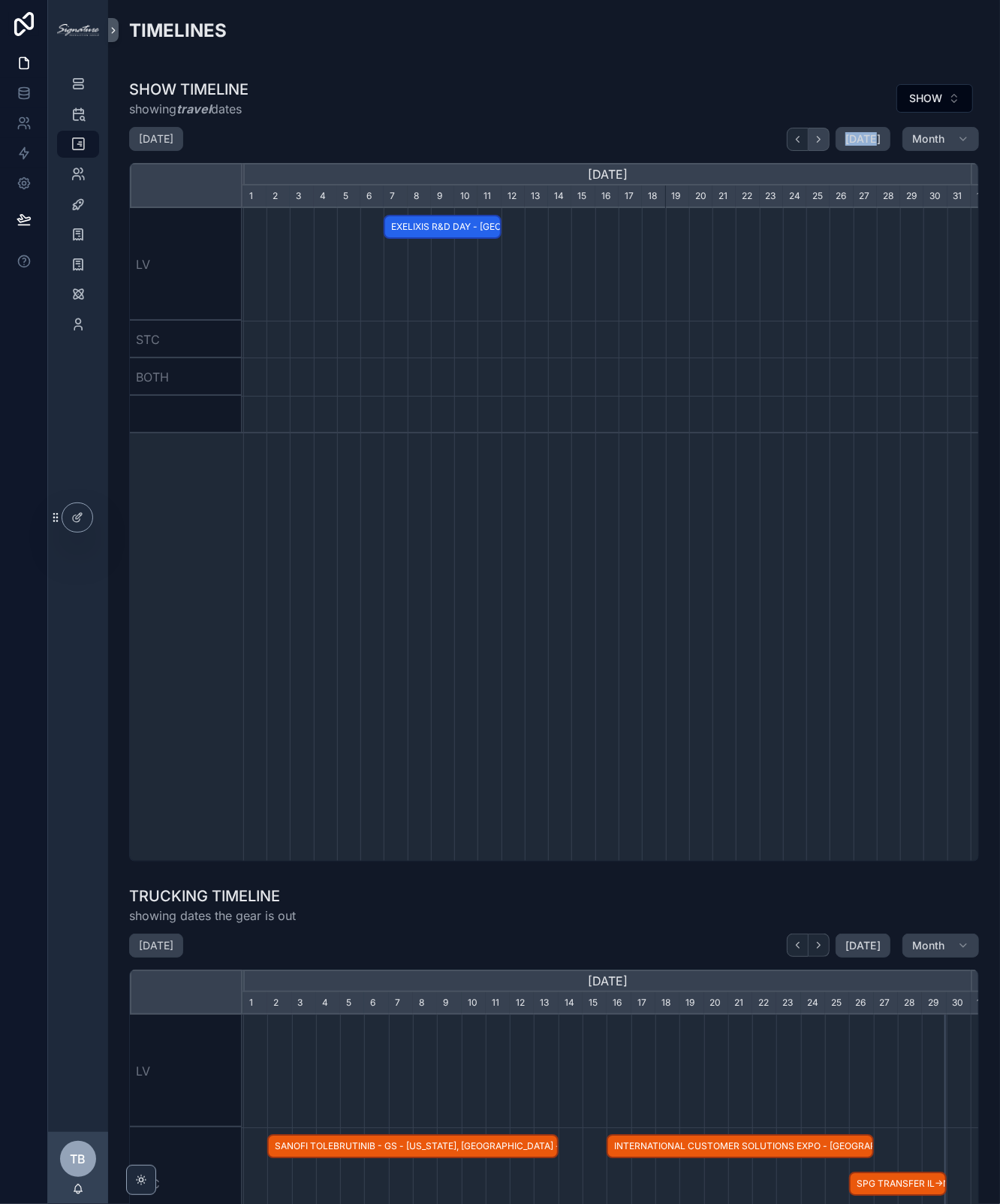
click at [813, 141] on icon "scrollable content" at bounding box center [818, 139] width 12 height 12
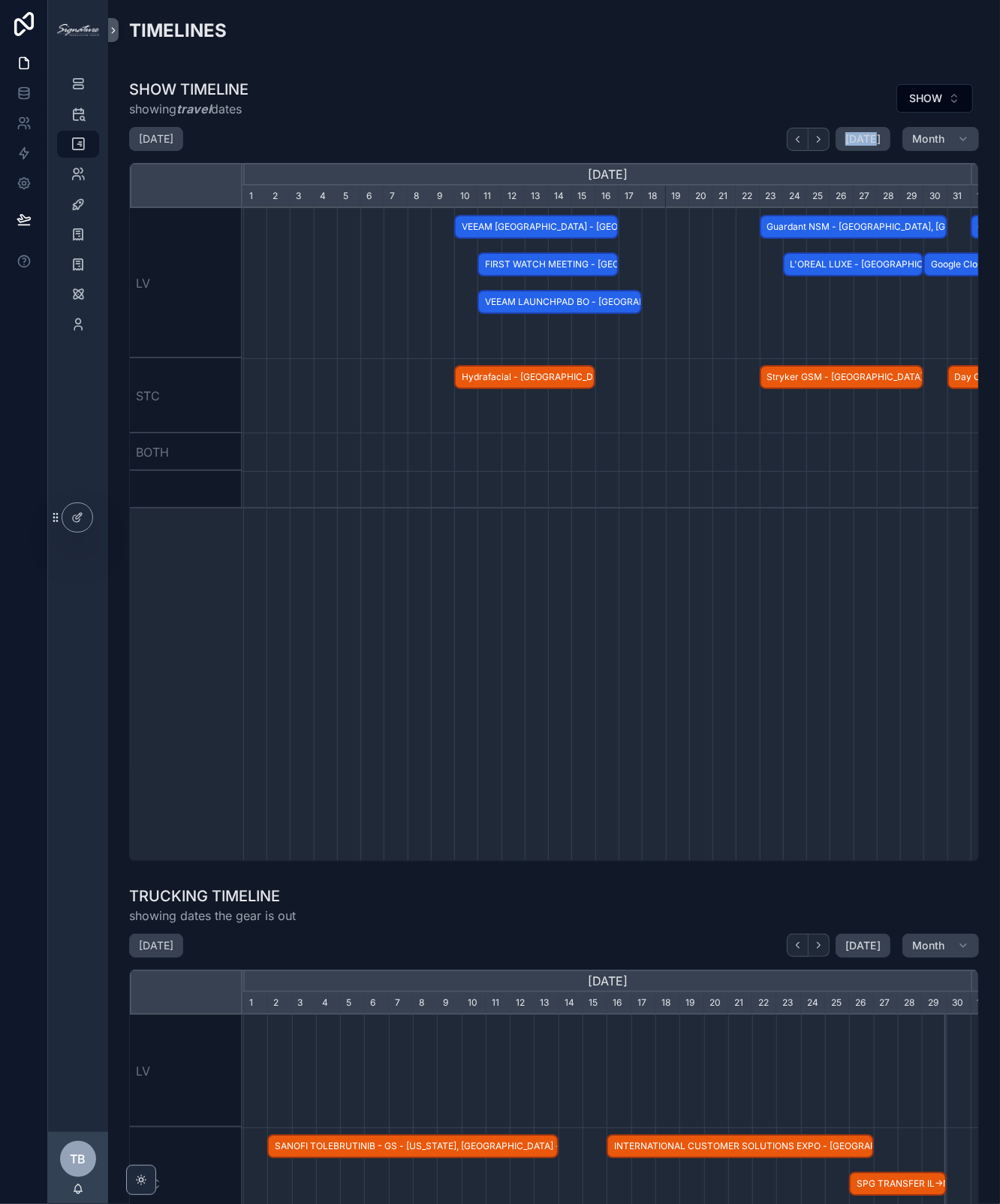
click at [534, 225] on span "VEEAM LAUNCHPAD THEATER - Las Vegas, NV - CONFIRMED" at bounding box center [536, 227] width 162 height 25
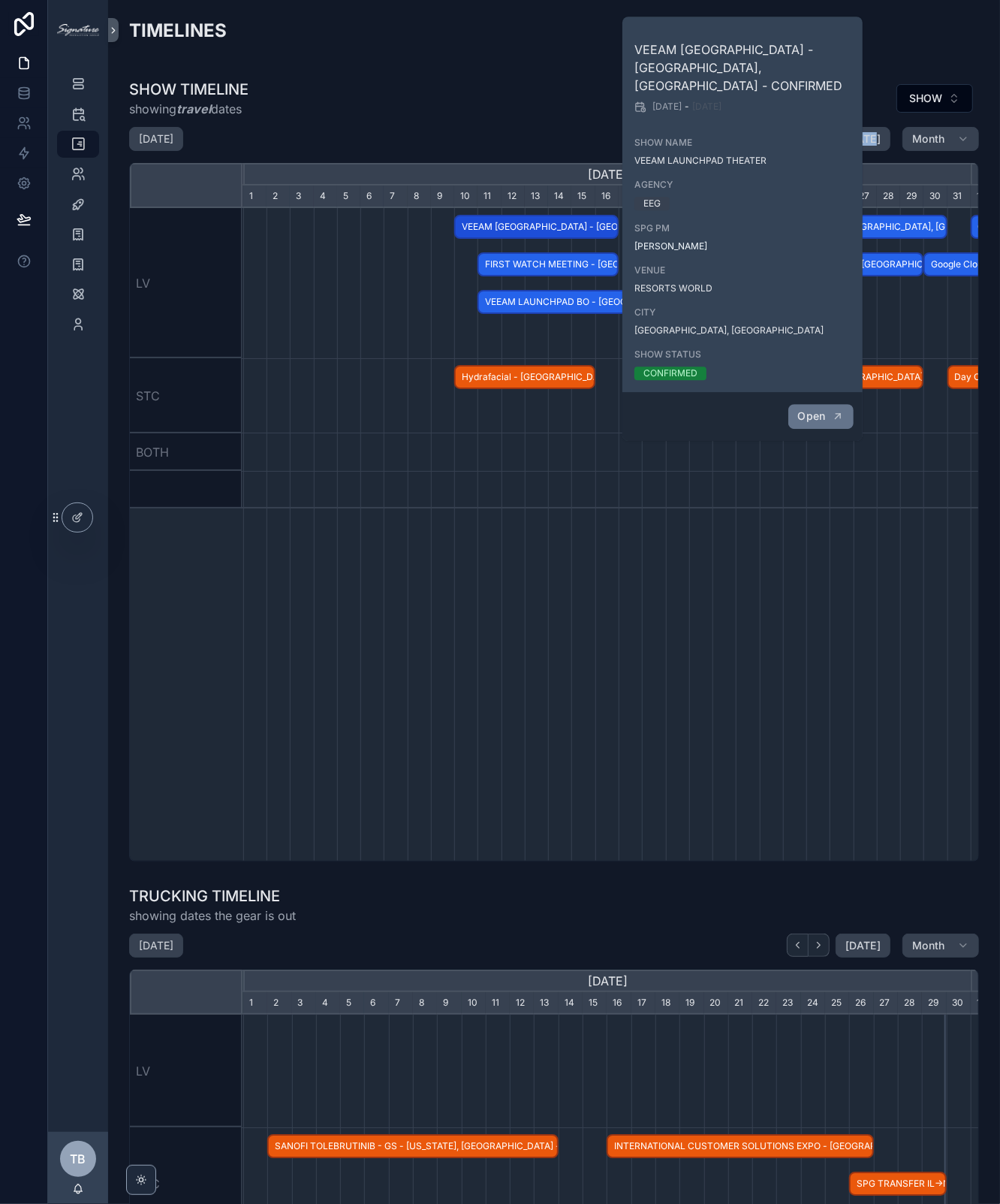
click at [821, 410] on span "Open" at bounding box center [812, 416] width 28 height 13
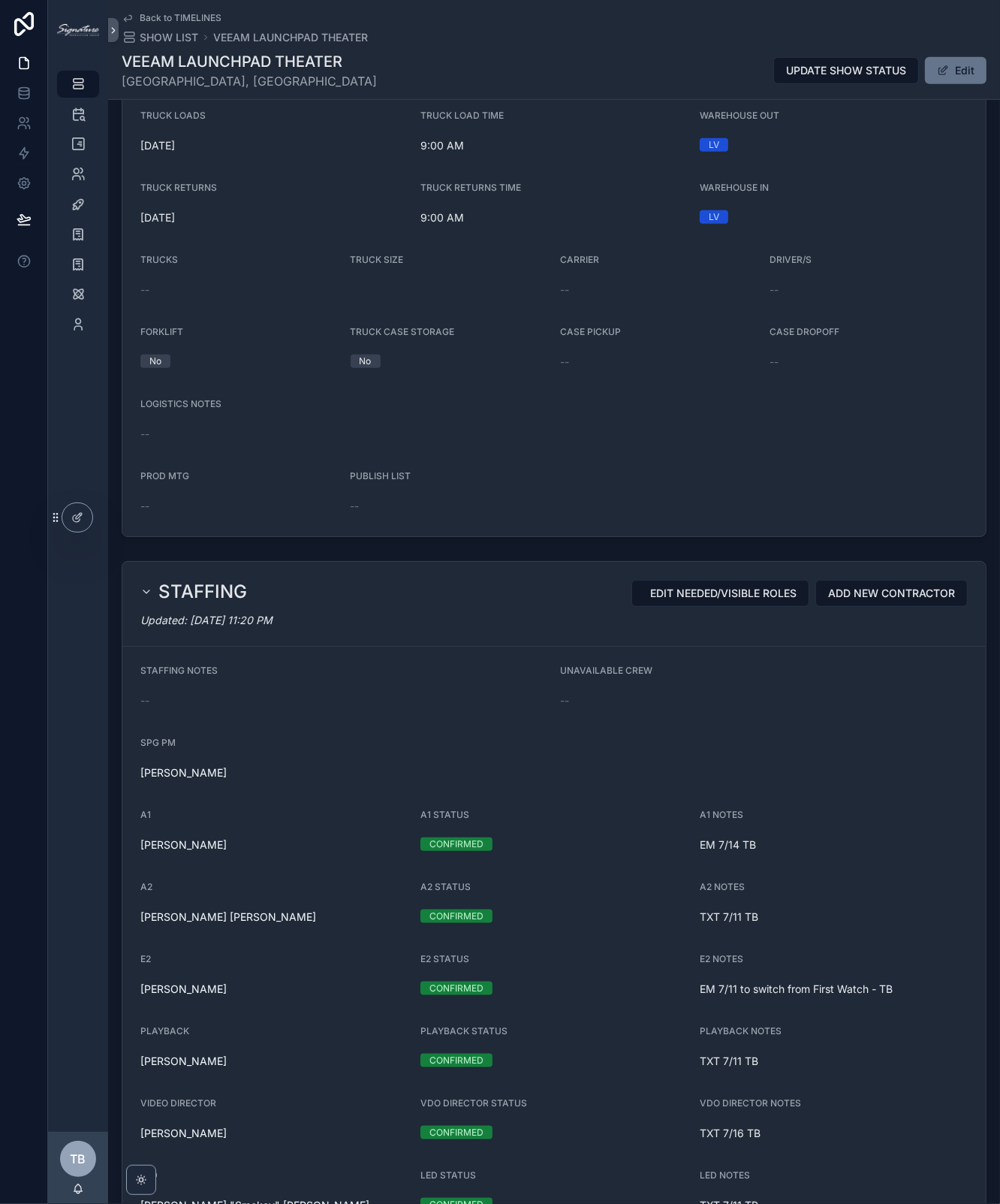
scroll to position [369, 0]
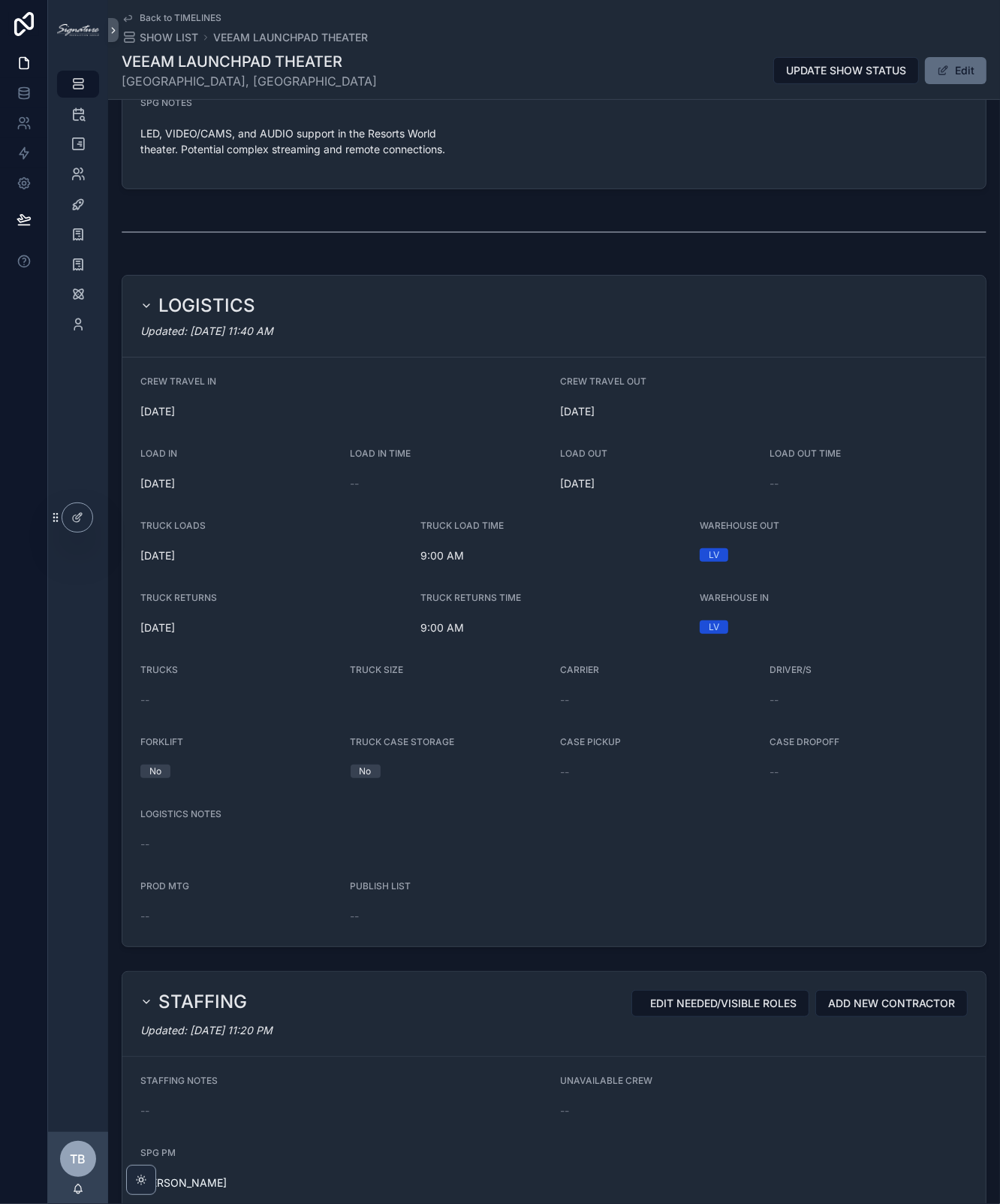
click at [971, 74] on button "Edit" at bounding box center [956, 70] width 62 height 27
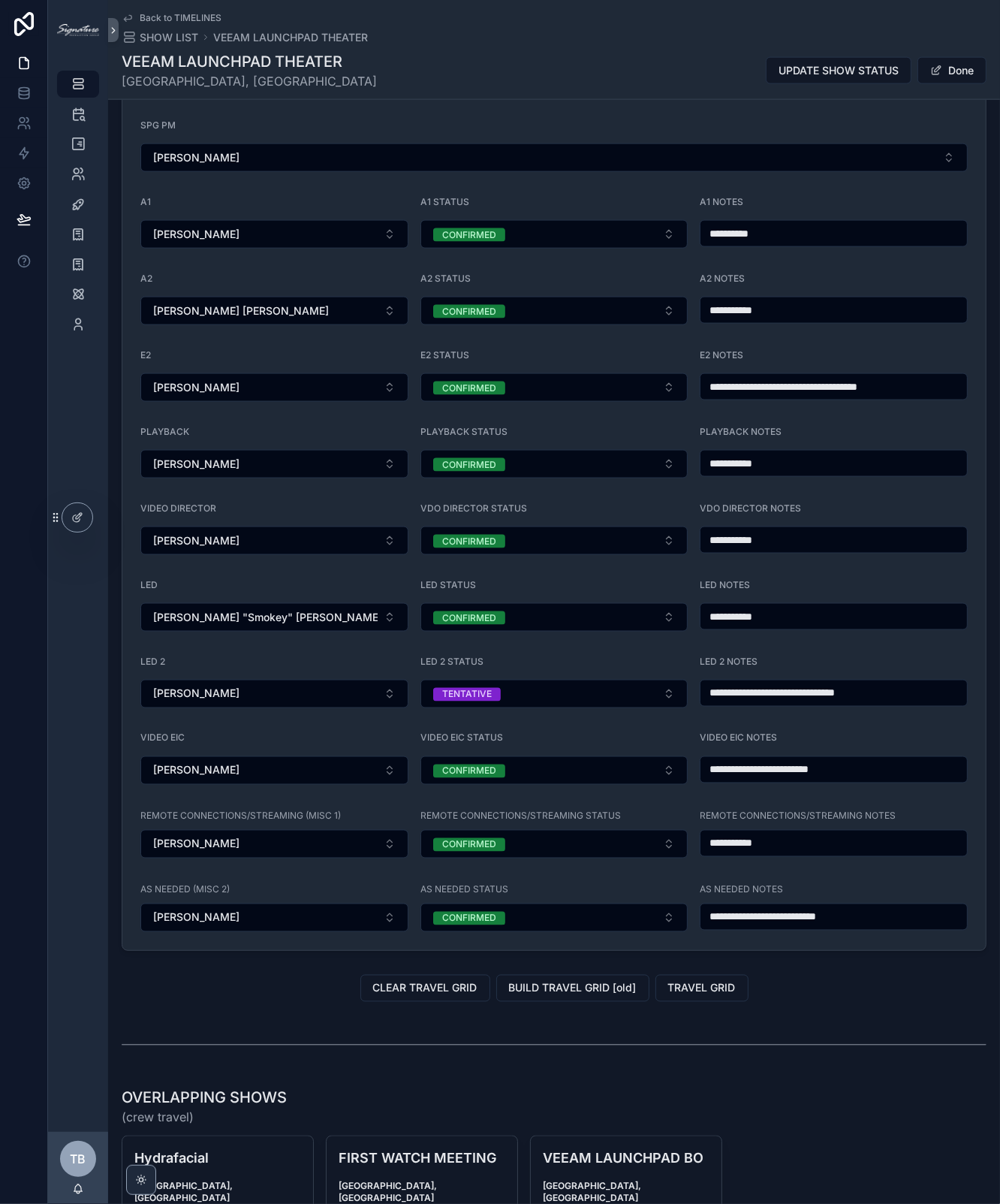
scroll to position [1440, 0]
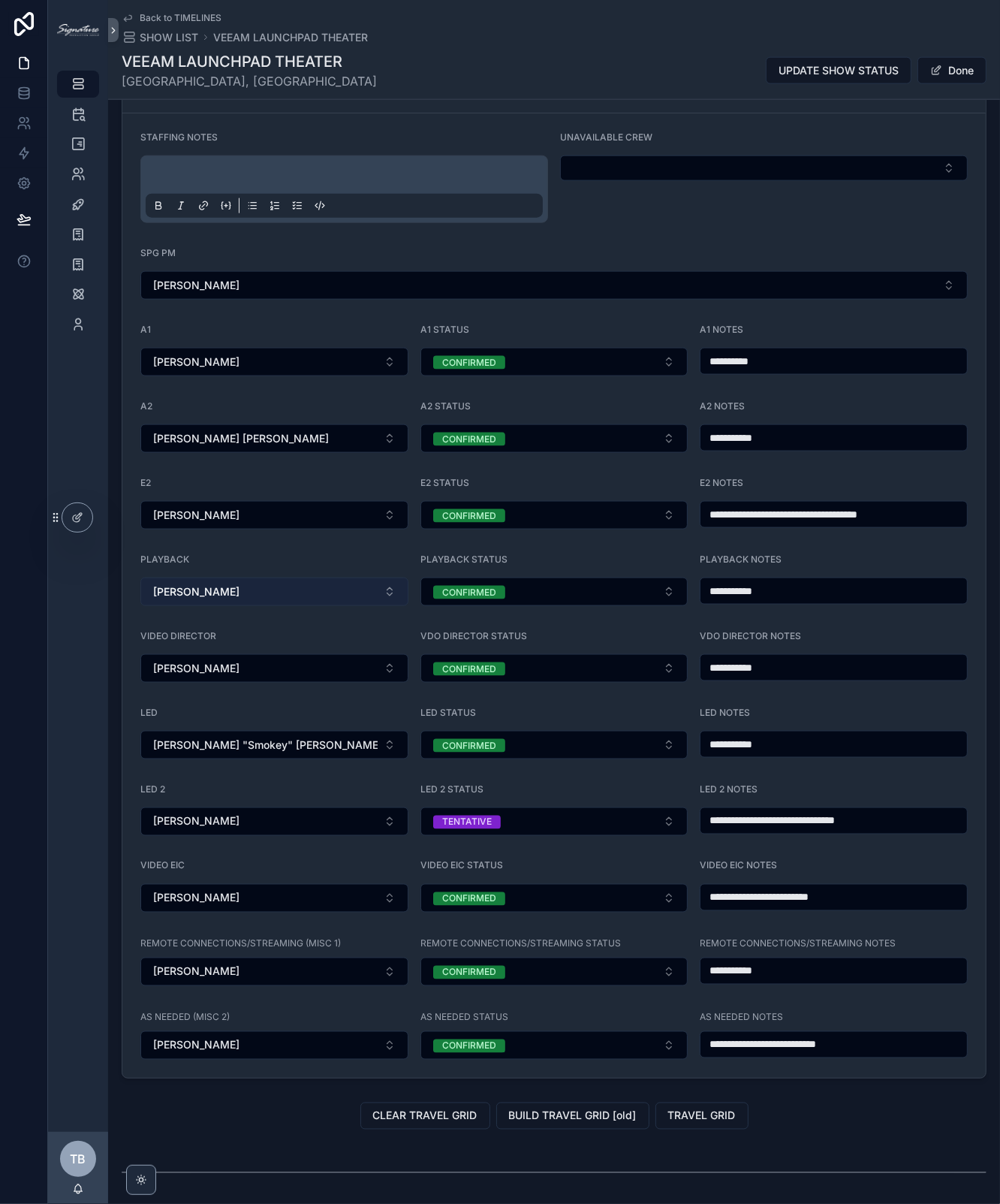
click at [262, 578] on button "Troy Fujimura" at bounding box center [274, 592] width 268 height 29
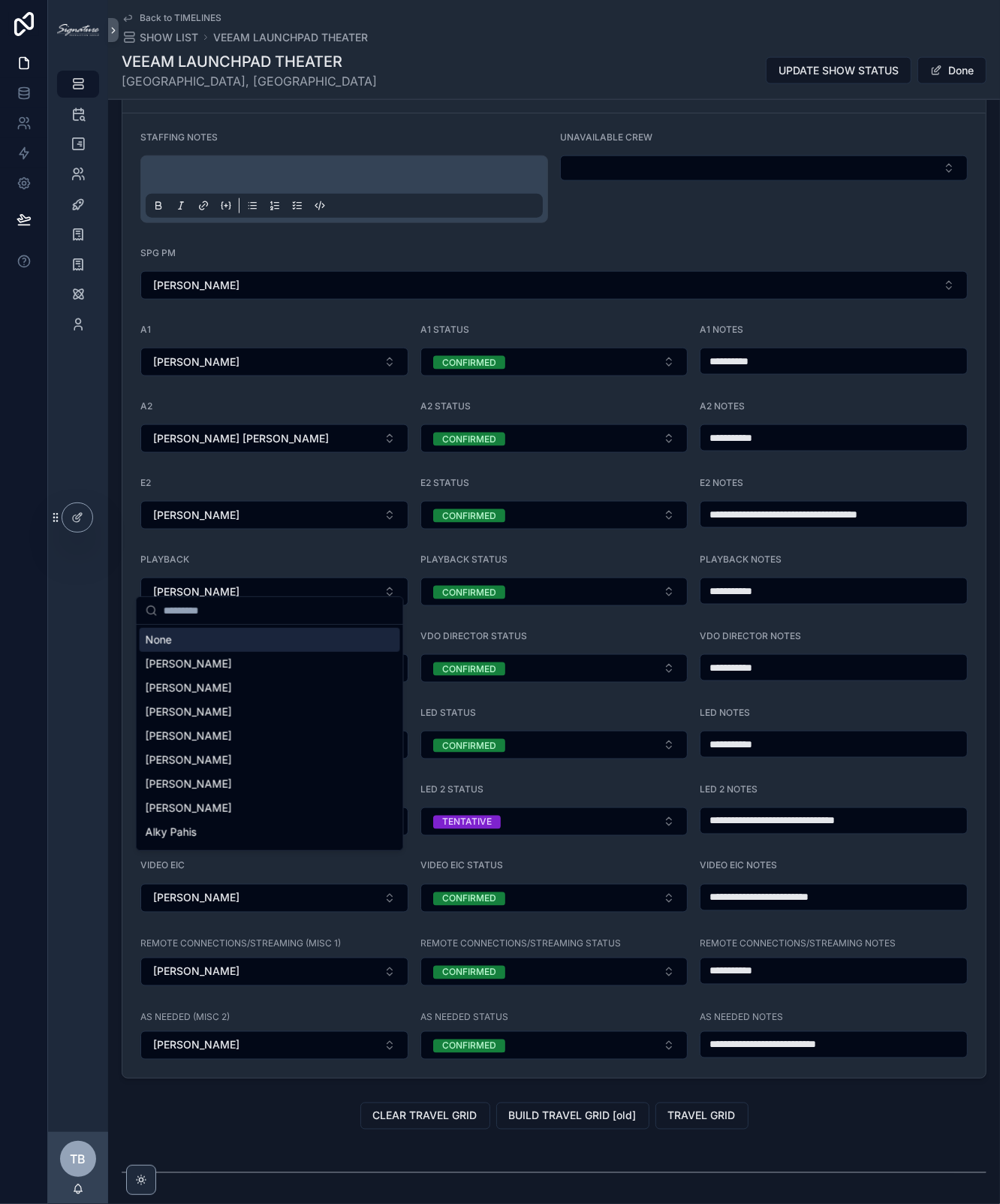
click at [183, 641] on div "None" at bounding box center [269, 640] width 261 height 24
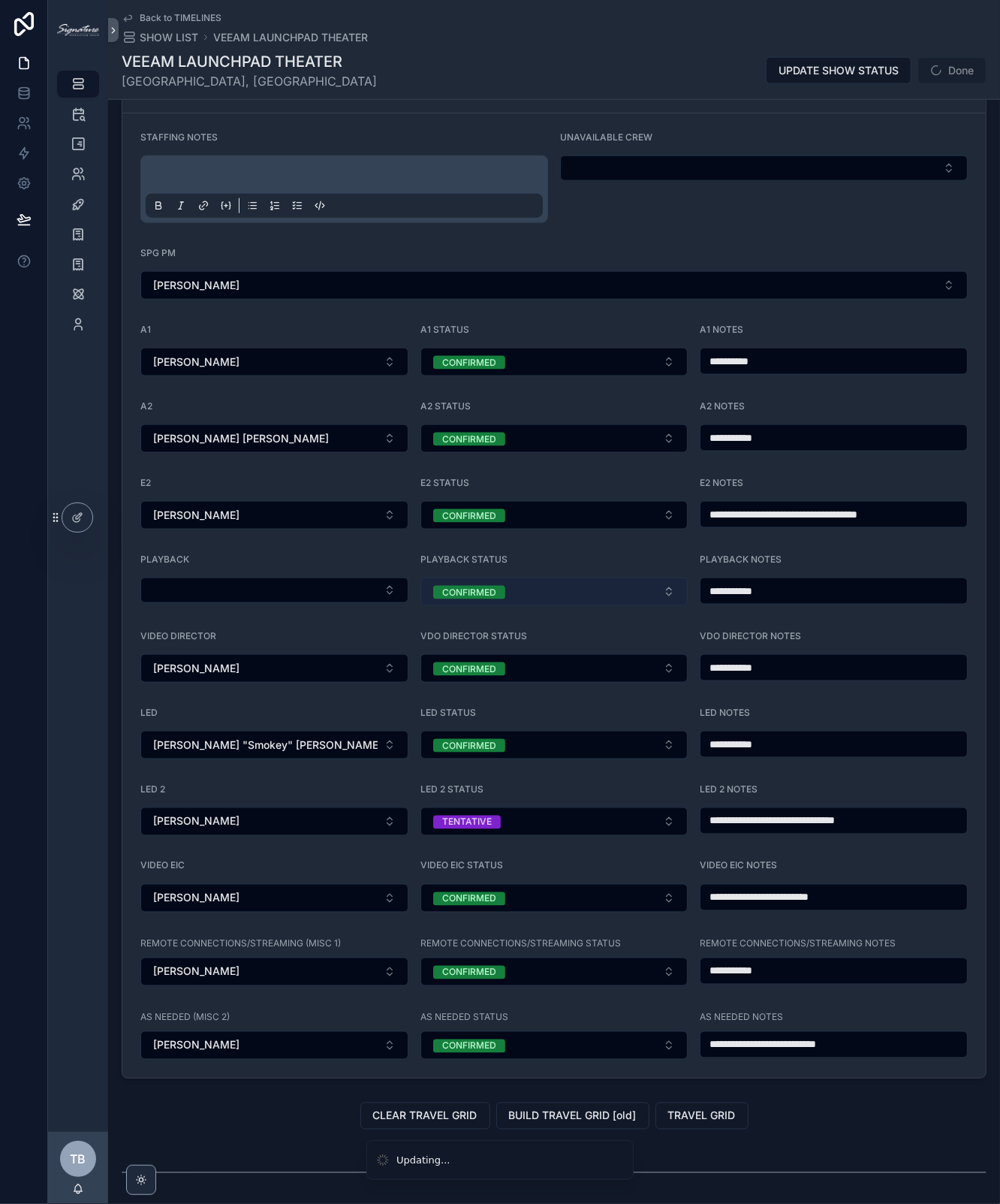
click at [563, 580] on button "CONFIRMED" at bounding box center [554, 592] width 268 height 29
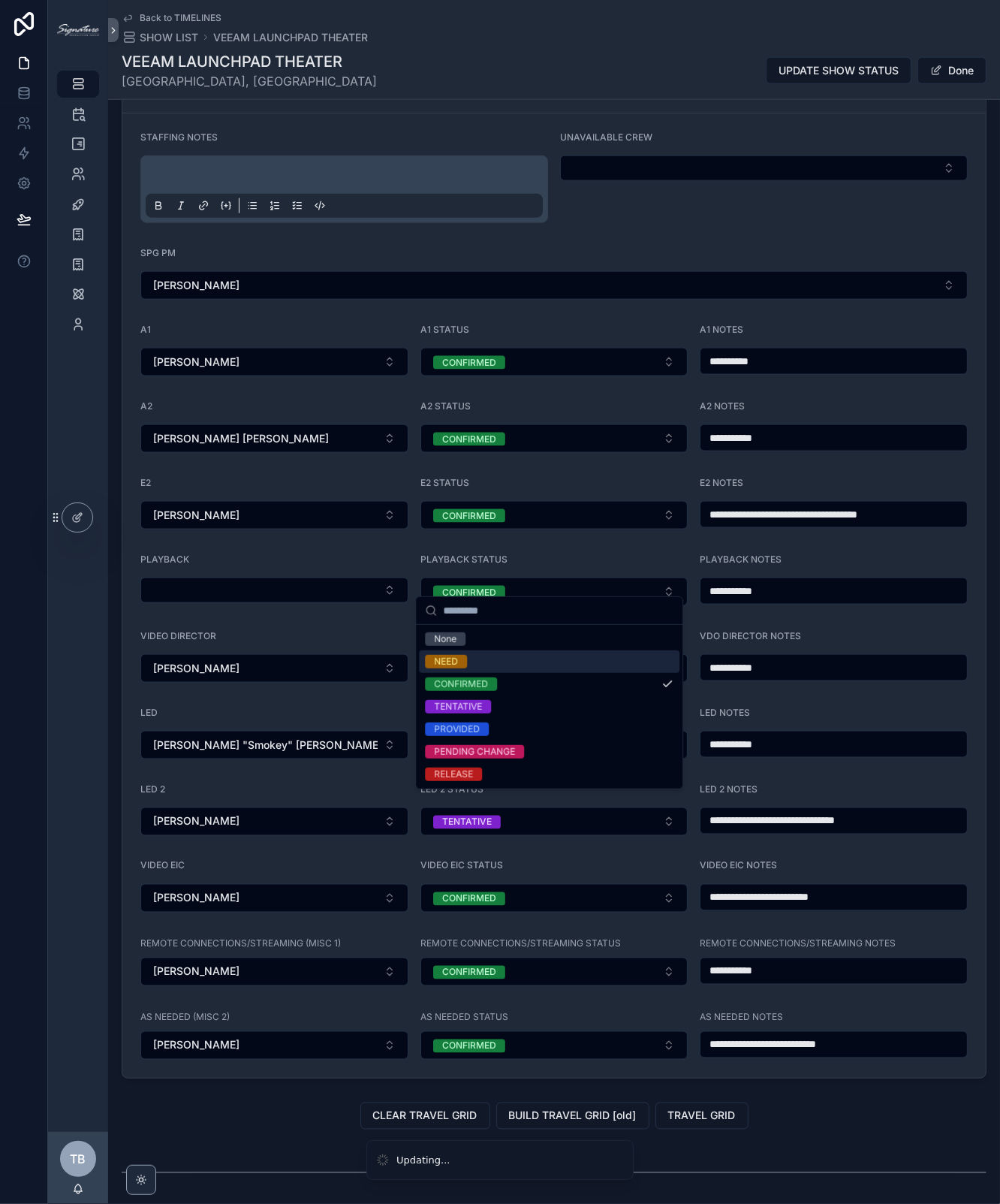
click at [466, 657] on span "NEED" at bounding box center [446, 661] width 42 height 13
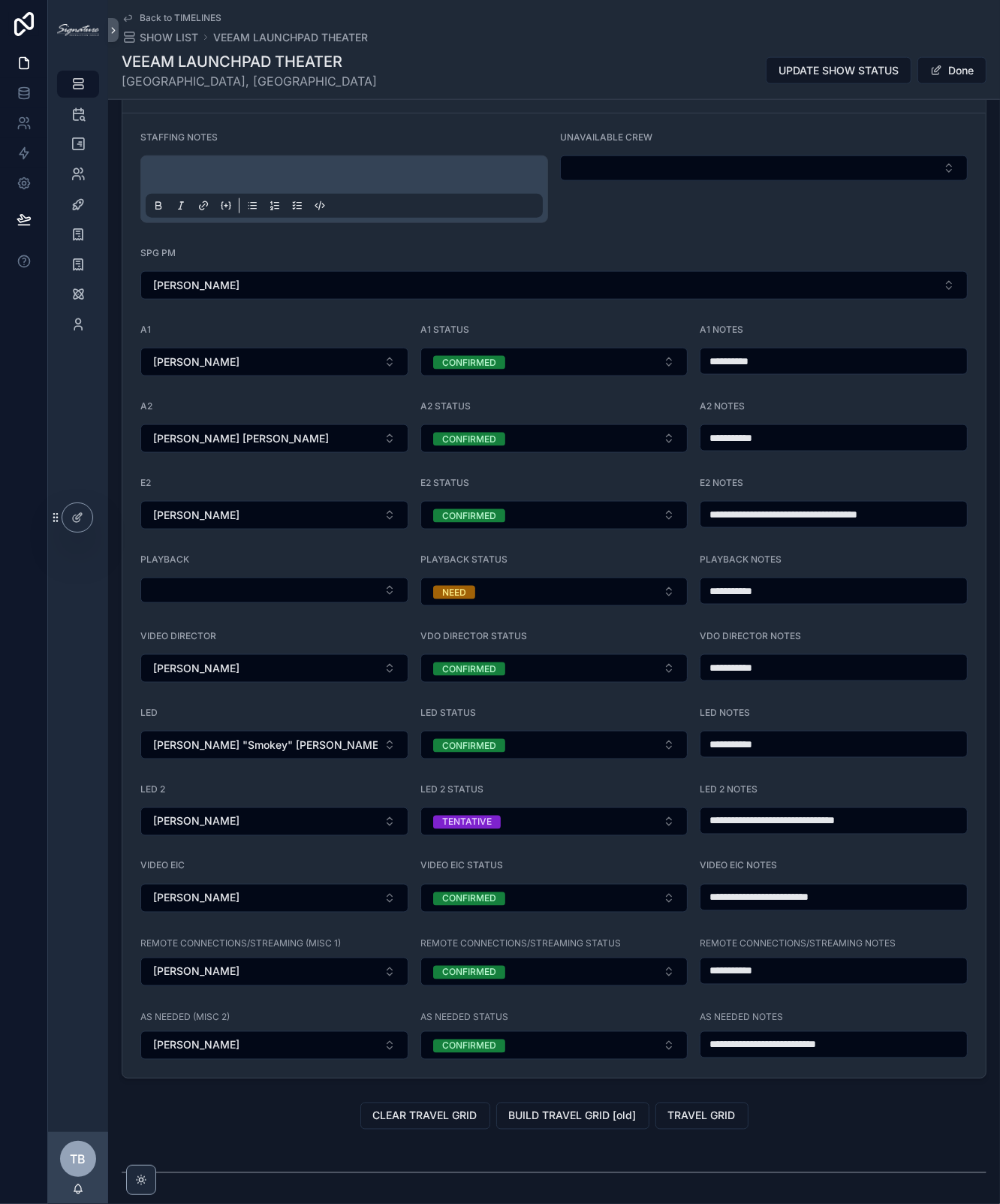
drag, startPoint x: 770, startPoint y: 585, endPoint x: 489, endPoint y: 541, distance: 284.4
click at [487, 540] on form "**********" at bounding box center [553, 595] width 863 height 964
type input "**********"
click at [522, 811] on button "TENTATIVE" at bounding box center [554, 822] width 268 height 29
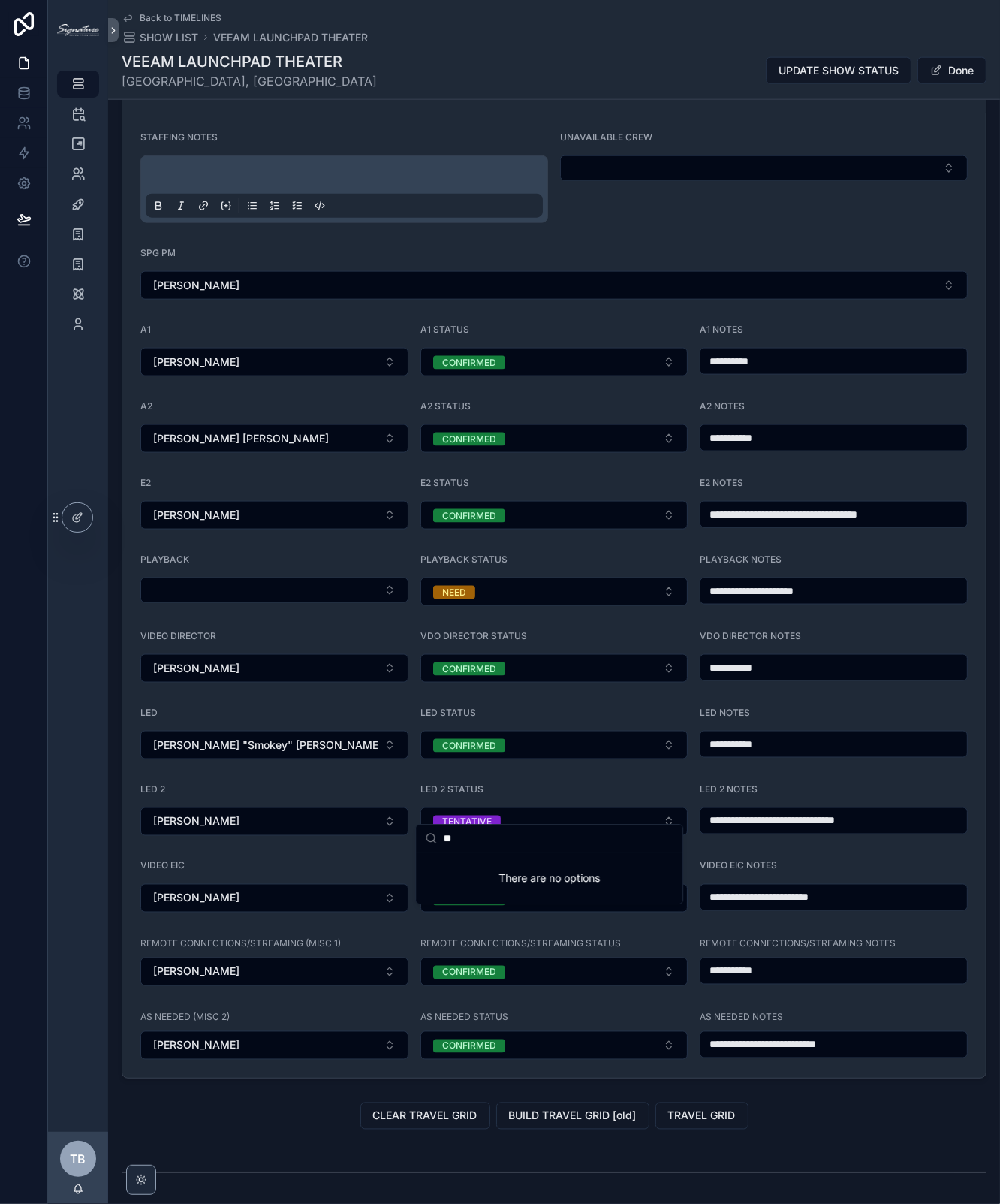
type input "*"
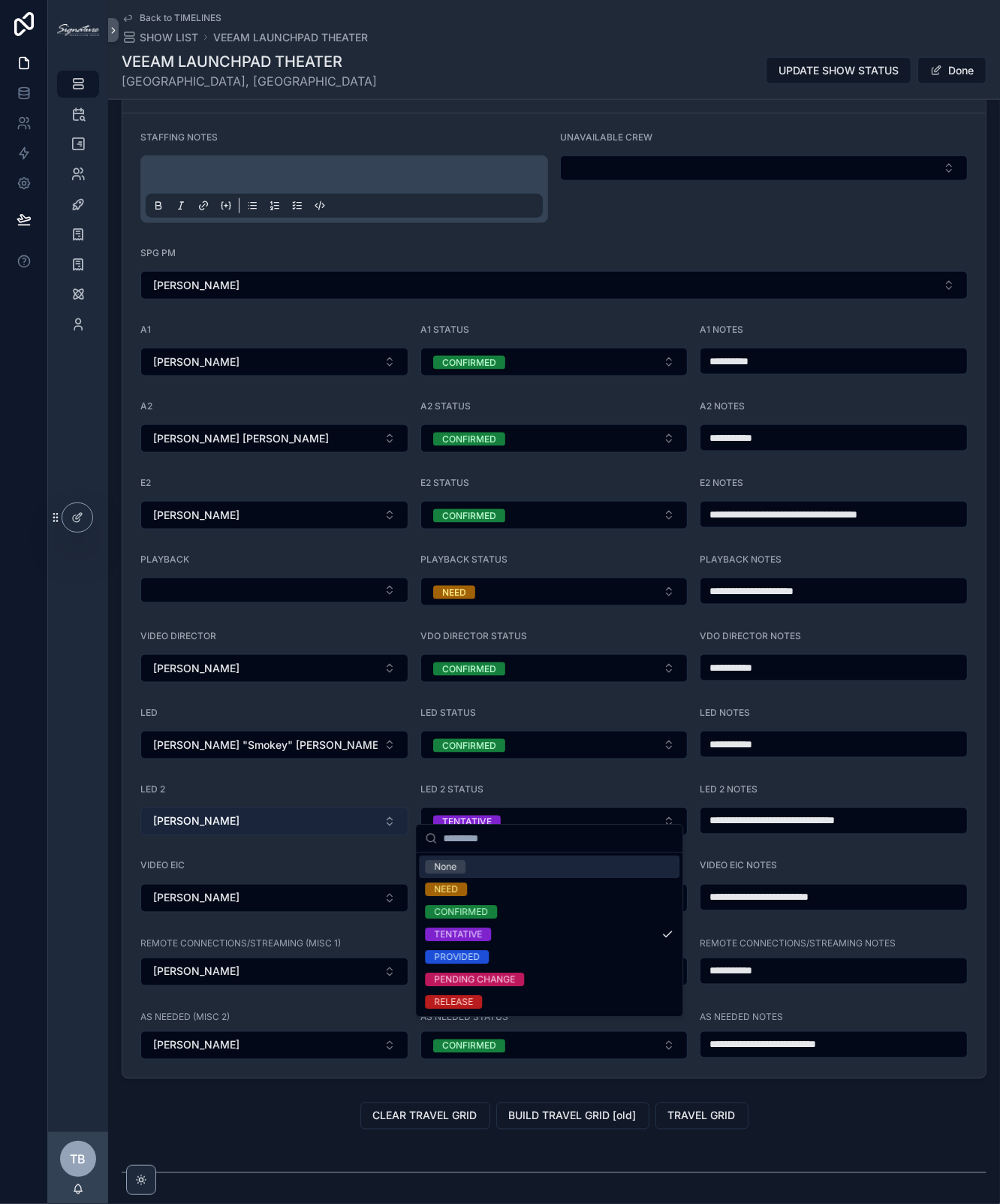
click at [272, 808] on button "NATHAN TAUCH" at bounding box center [274, 822] width 268 height 29
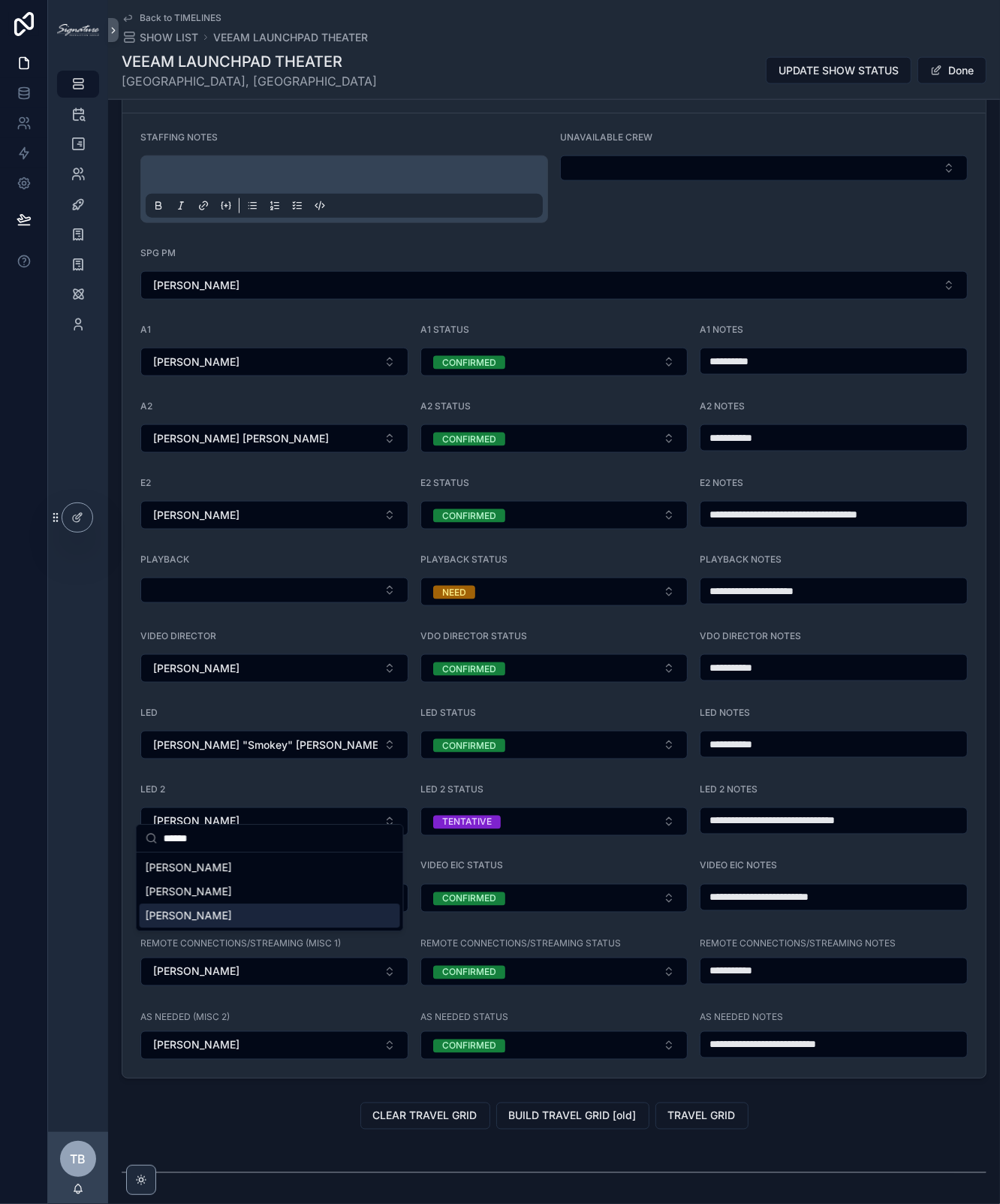
type input "******"
click at [213, 914] on span "Andrew Jablon" at bounding box center [189, 915] width 87 height 15
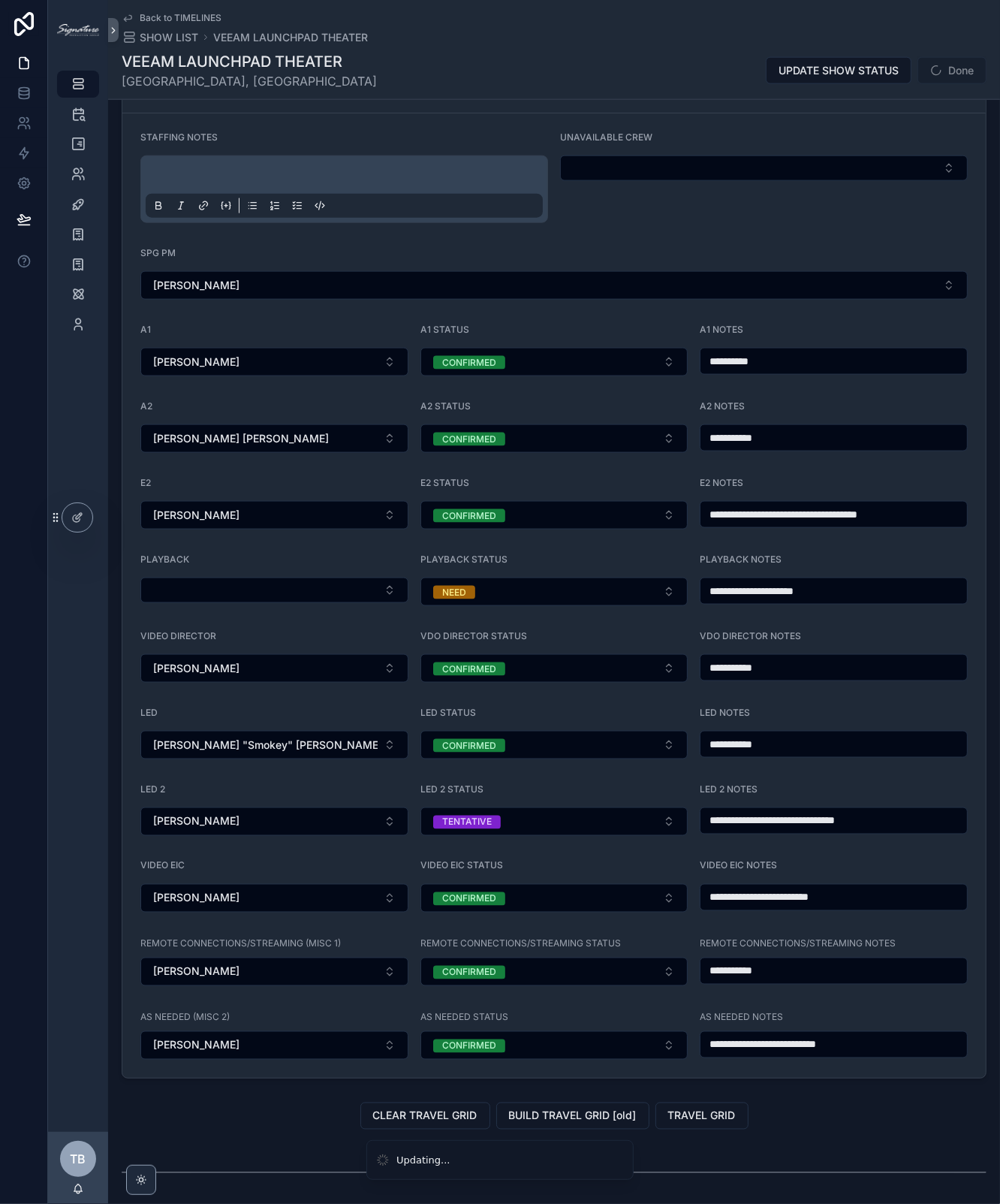
click at [812, 810] on input "**********" at bounding box center [834, 820] width 266 height 21
type input "**"
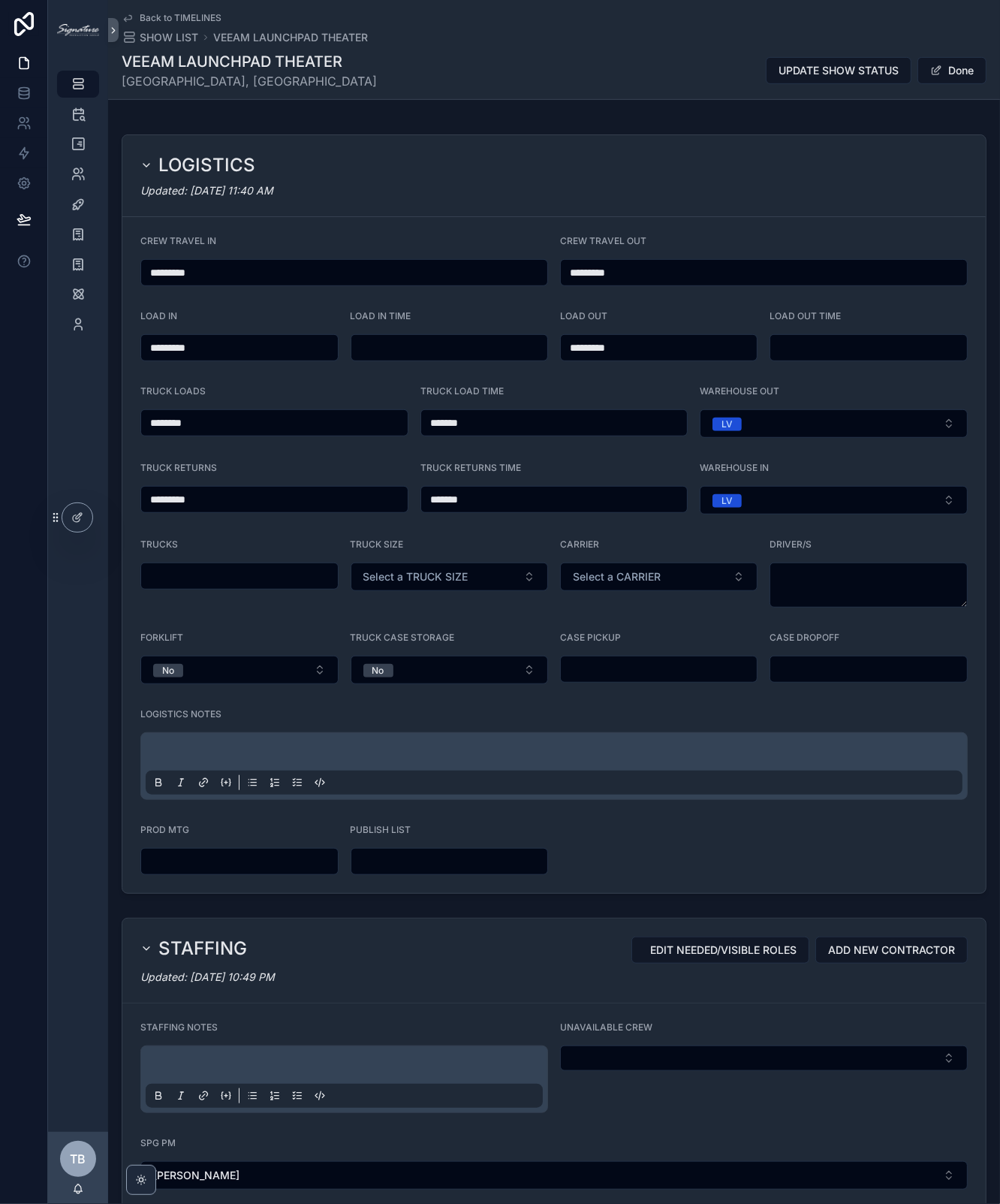
scroll to position [426, 0]
